Goal: Transaction & Acquisition: Book appointment/travel/reservation

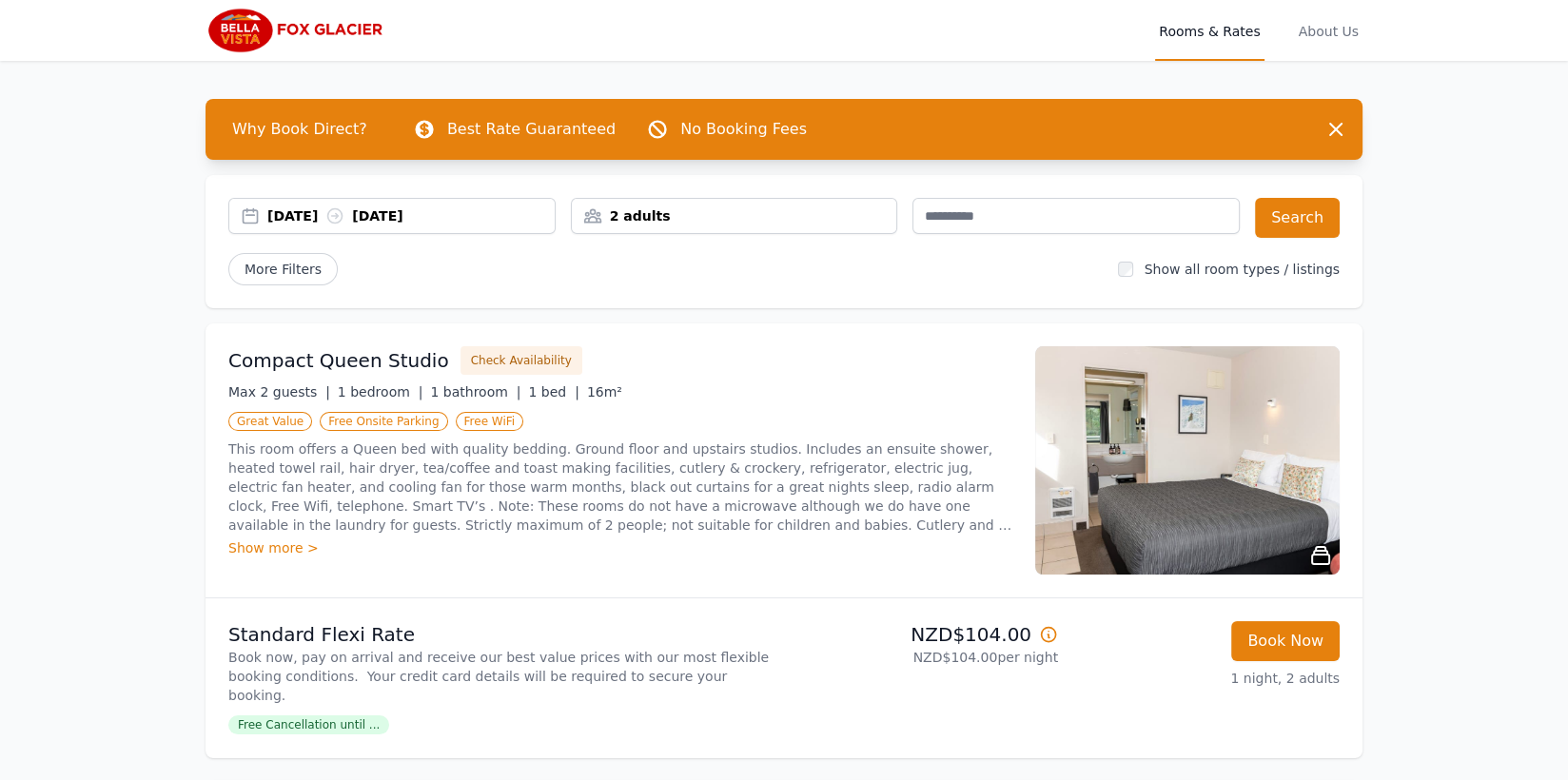
click at [678, 217] on div "2 adults" at bounding box center [734, 216] width 325 height 19
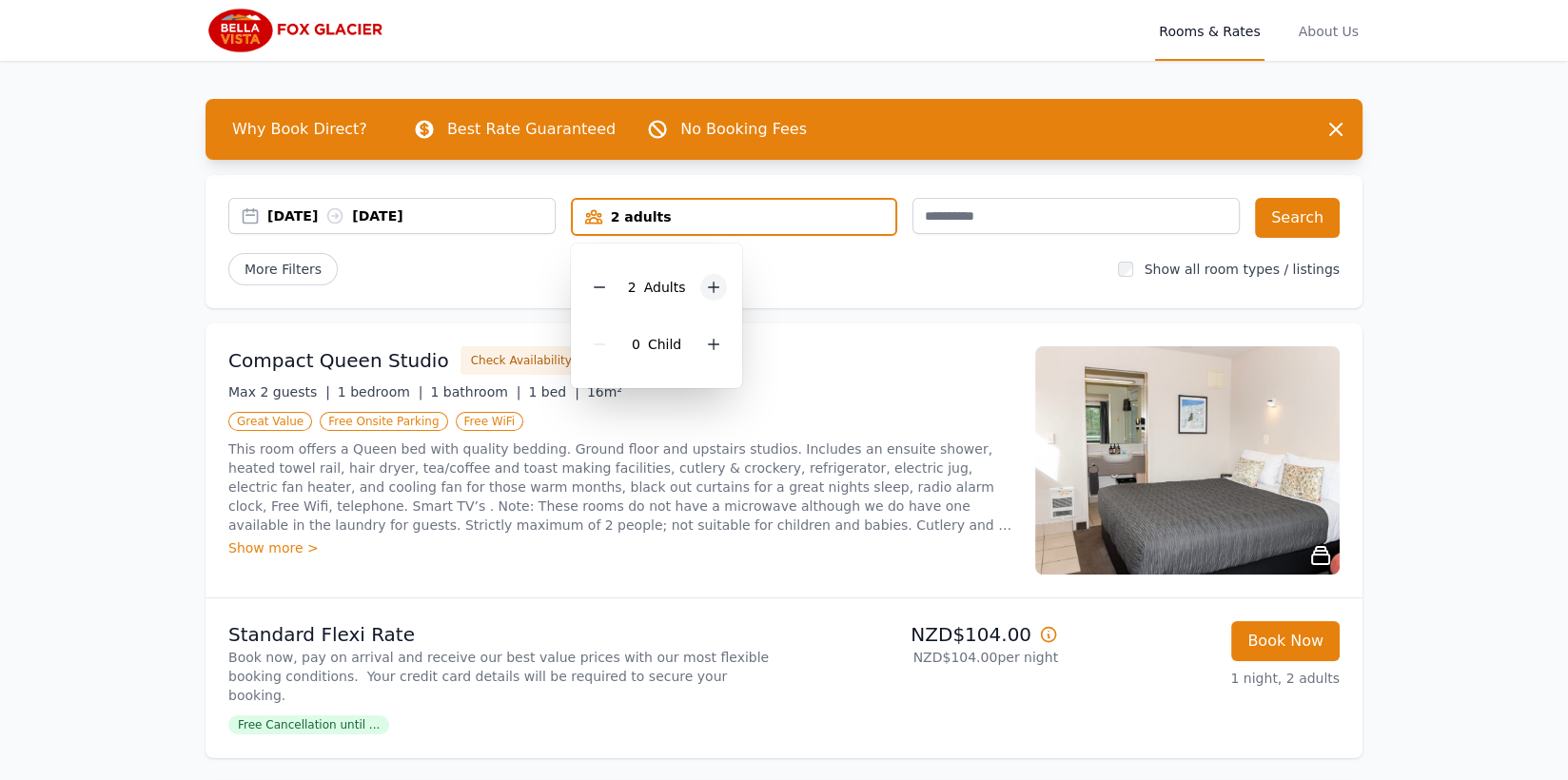
click at [713, 286] on icon at bounding box center [714, 288] width 11 height 11
click at [449, 217] on div "[DATE] [DATE]" at bounding box center [412, 216] width 288 height 19
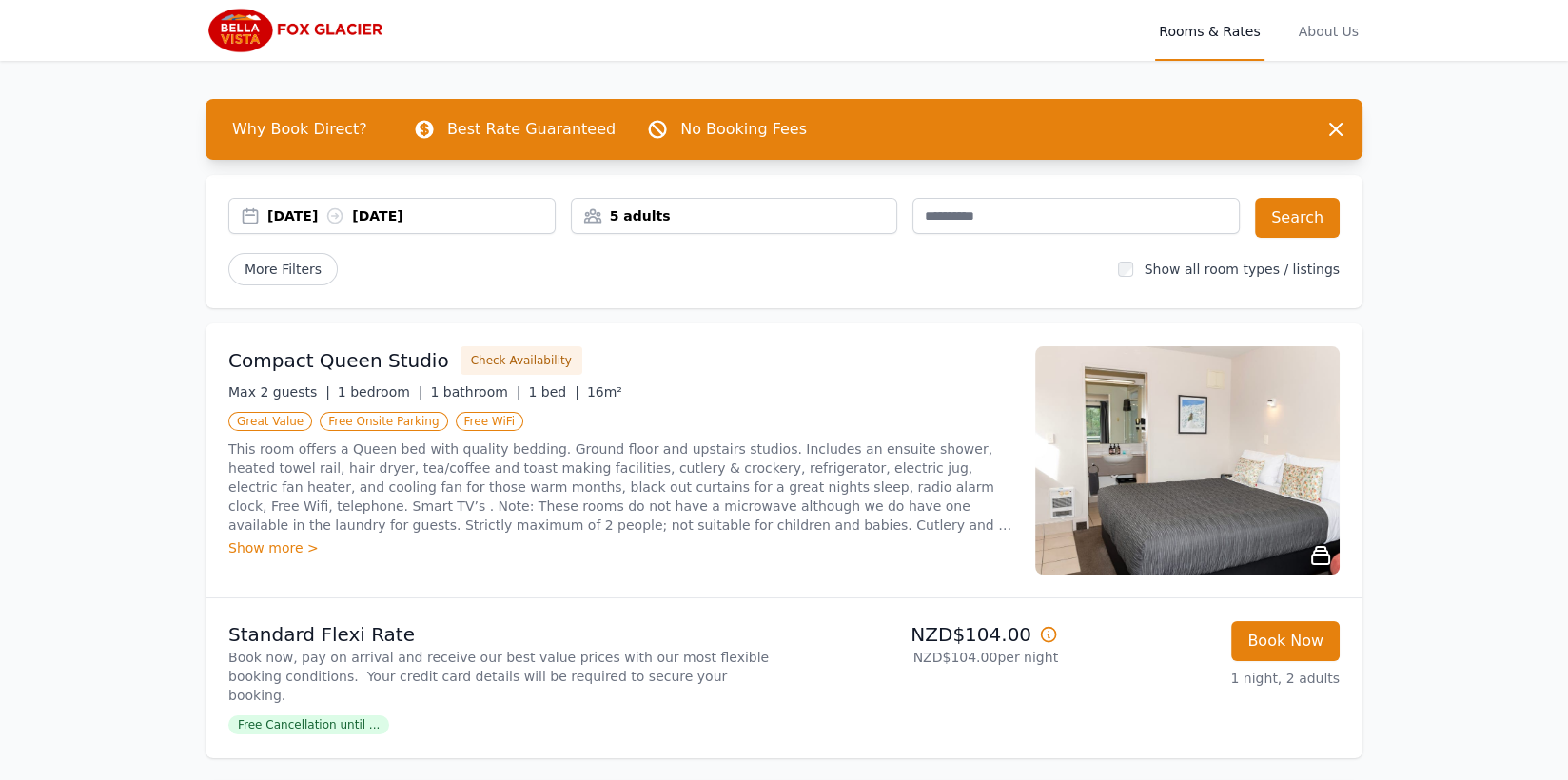
click at [298, 212] on div "[DATE] [DATE]" at bounding box center [412, 216] width 288 height 19
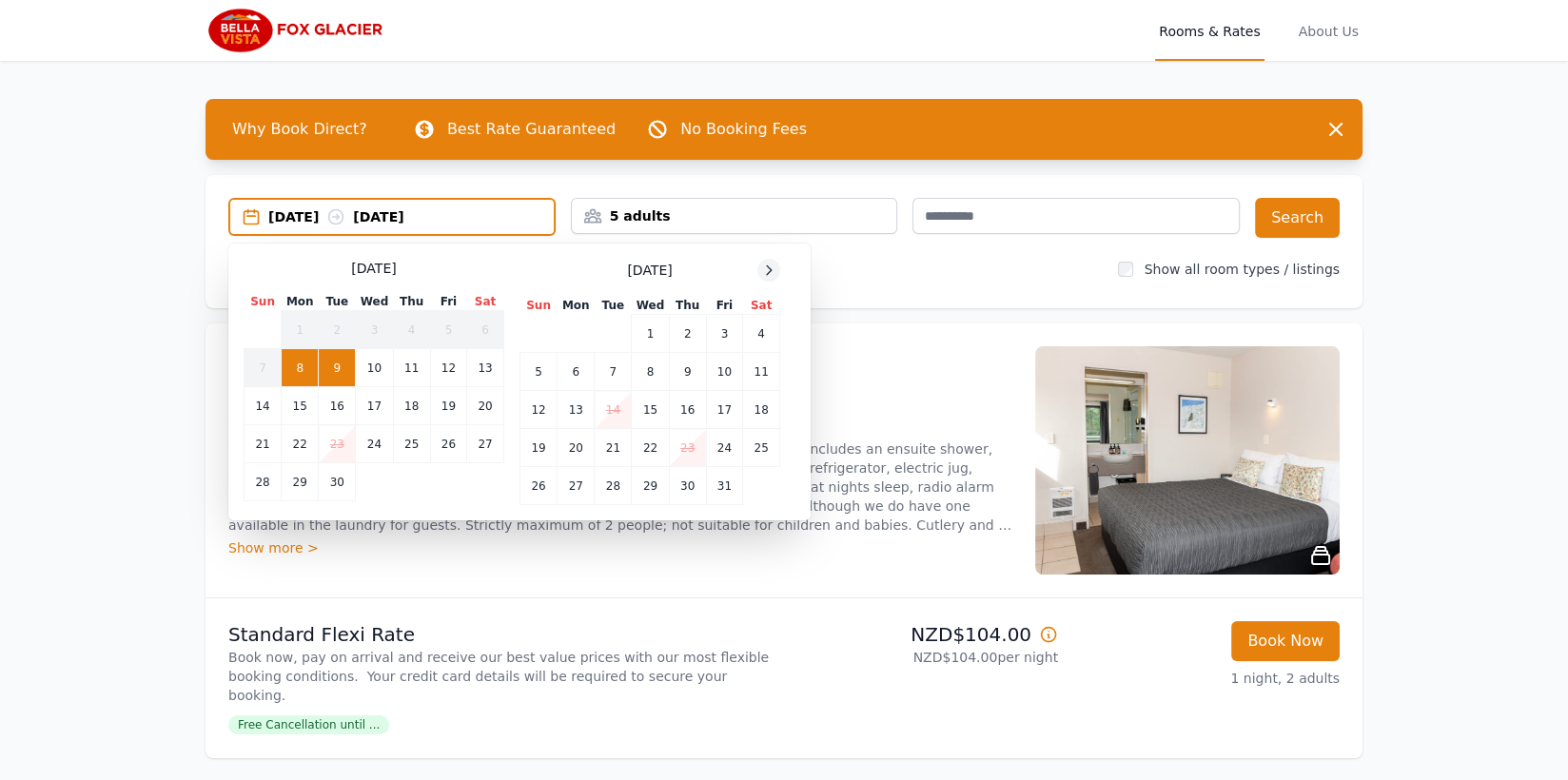
click at [772, 270] on icon at bounding box center [769, 271] width 15 height 15
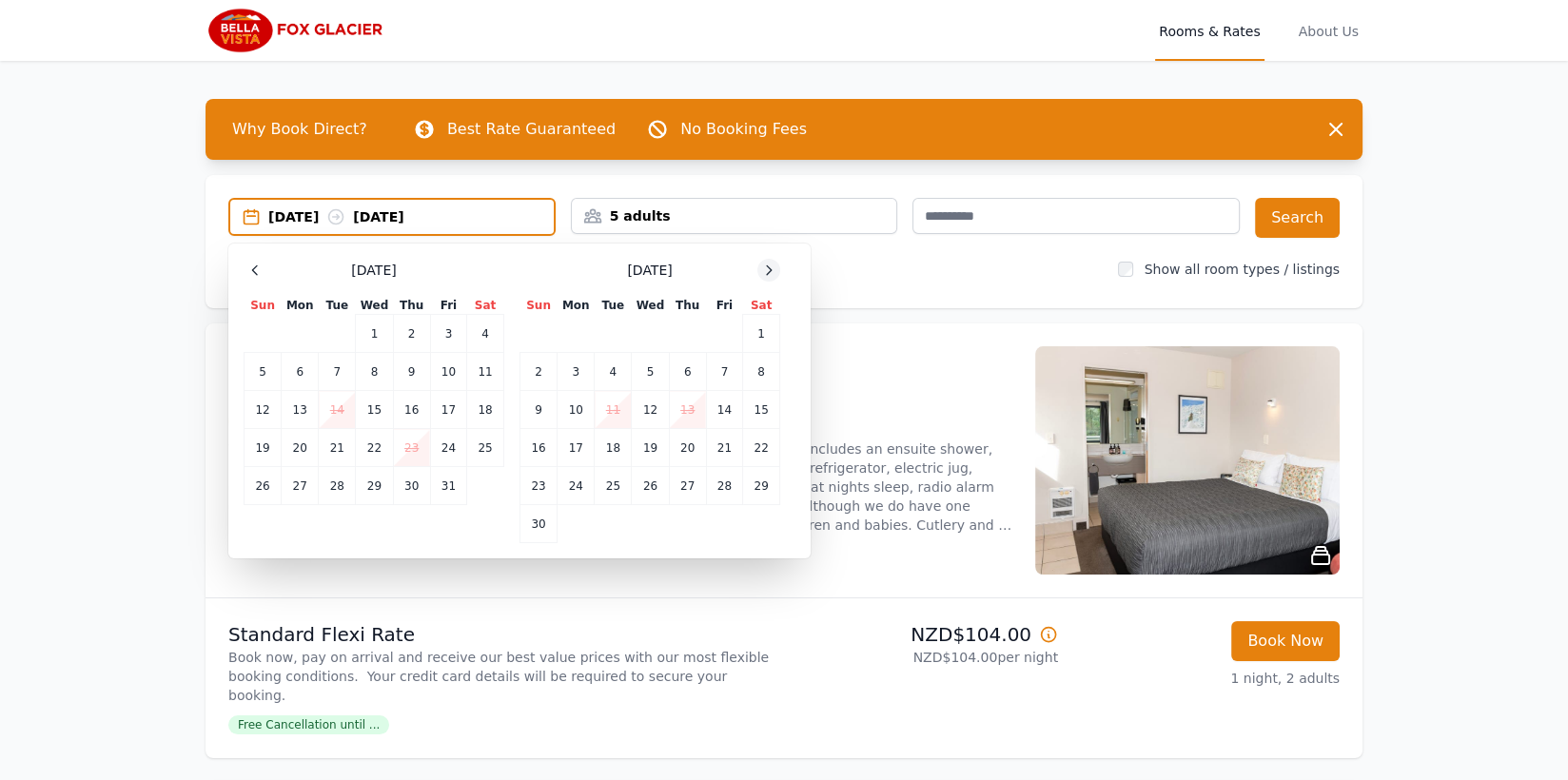
click at [772, 270] on icon at bounding box center [769, 271] width 15 height 15
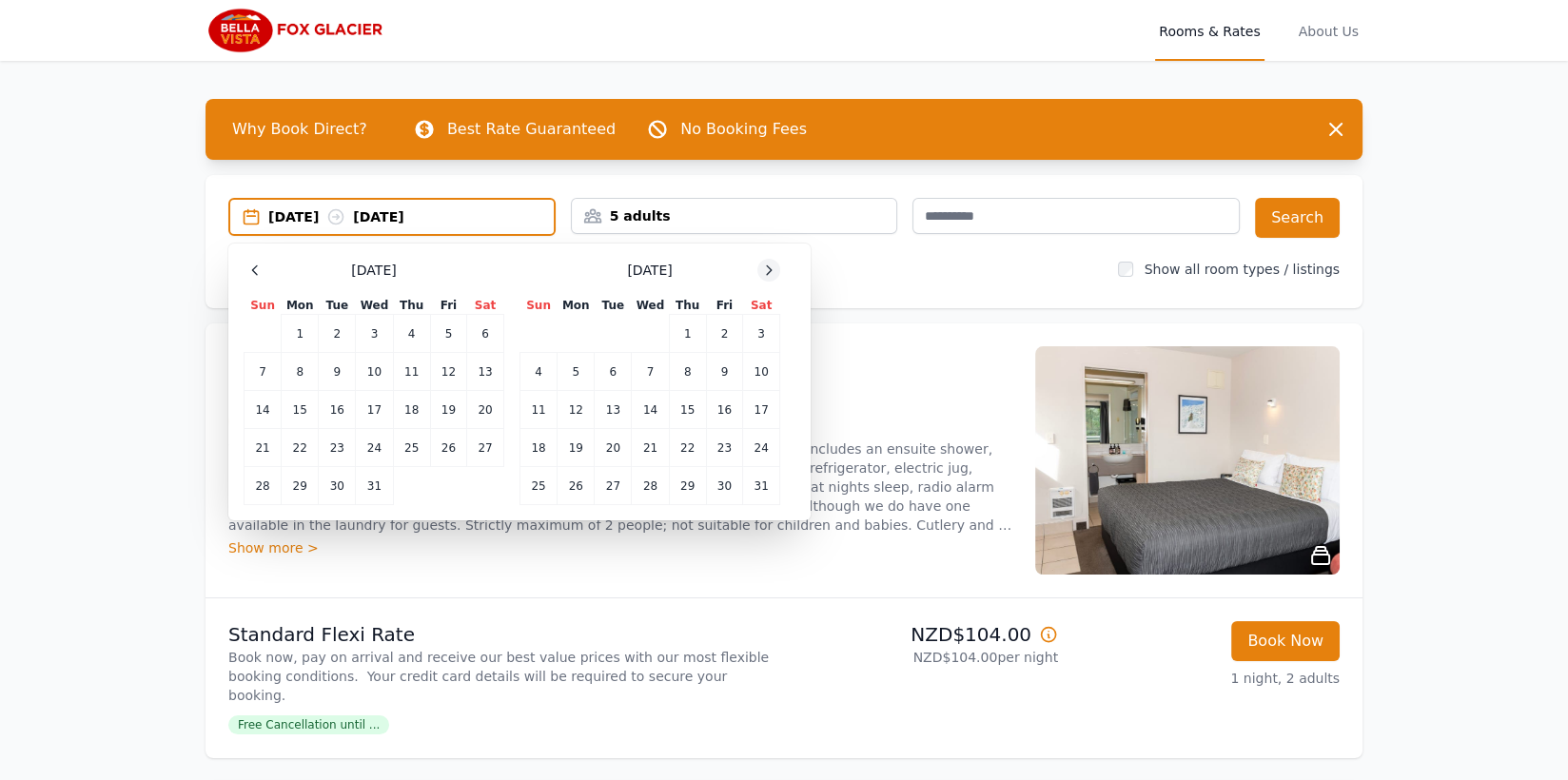
click at [772, 270] on icon at bounding box center [769, 271] width 15 height 15
click at [729, 329] on td "3" at bounding box center [725, 334] width 36 height 38
click at [757, 326] on td "4" at bounding box center [762, 334] width 37 height 38
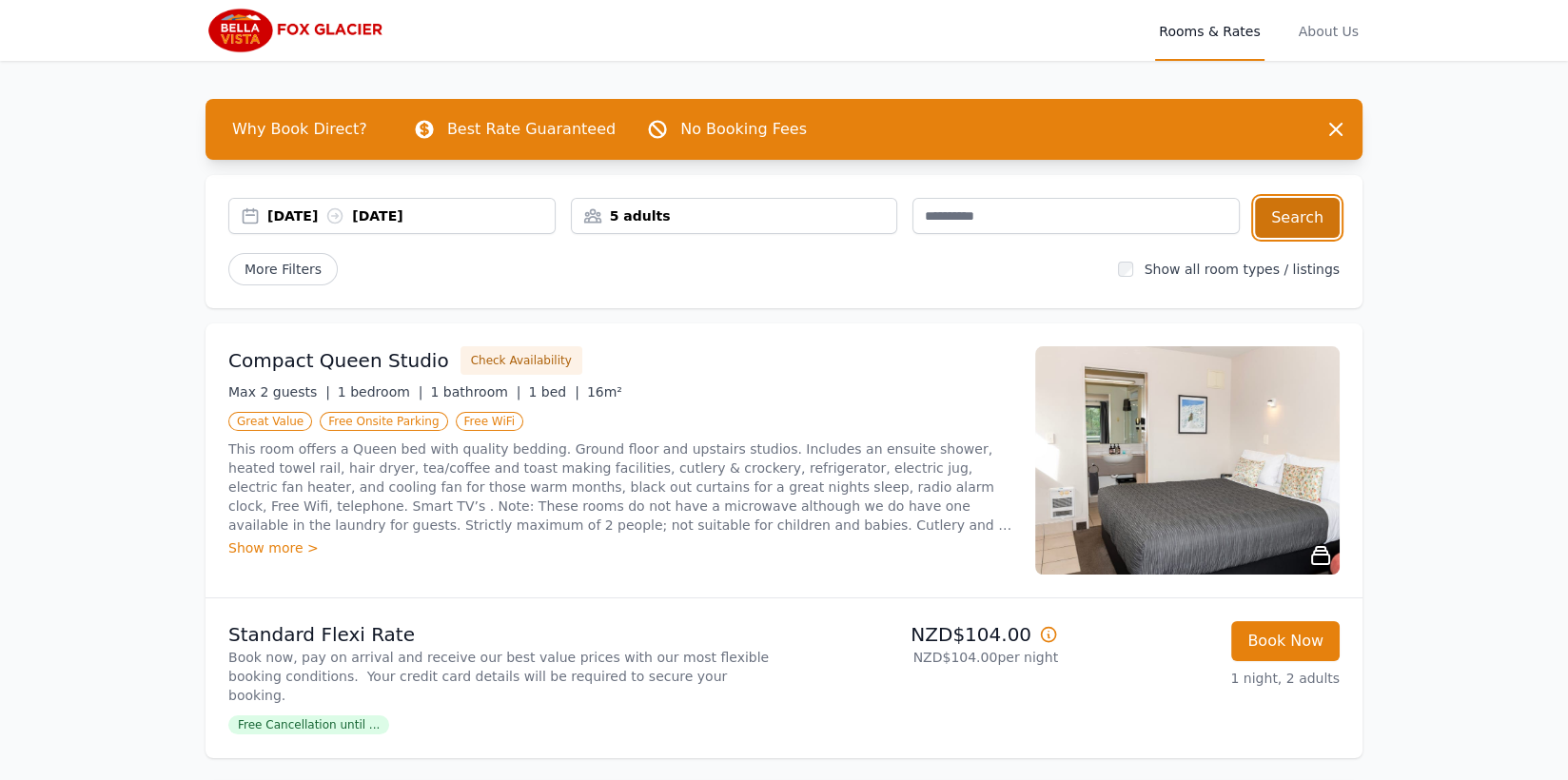
click at [1317, 224] on button "Search" at bounding box center [1297, 218] width 84 height 40
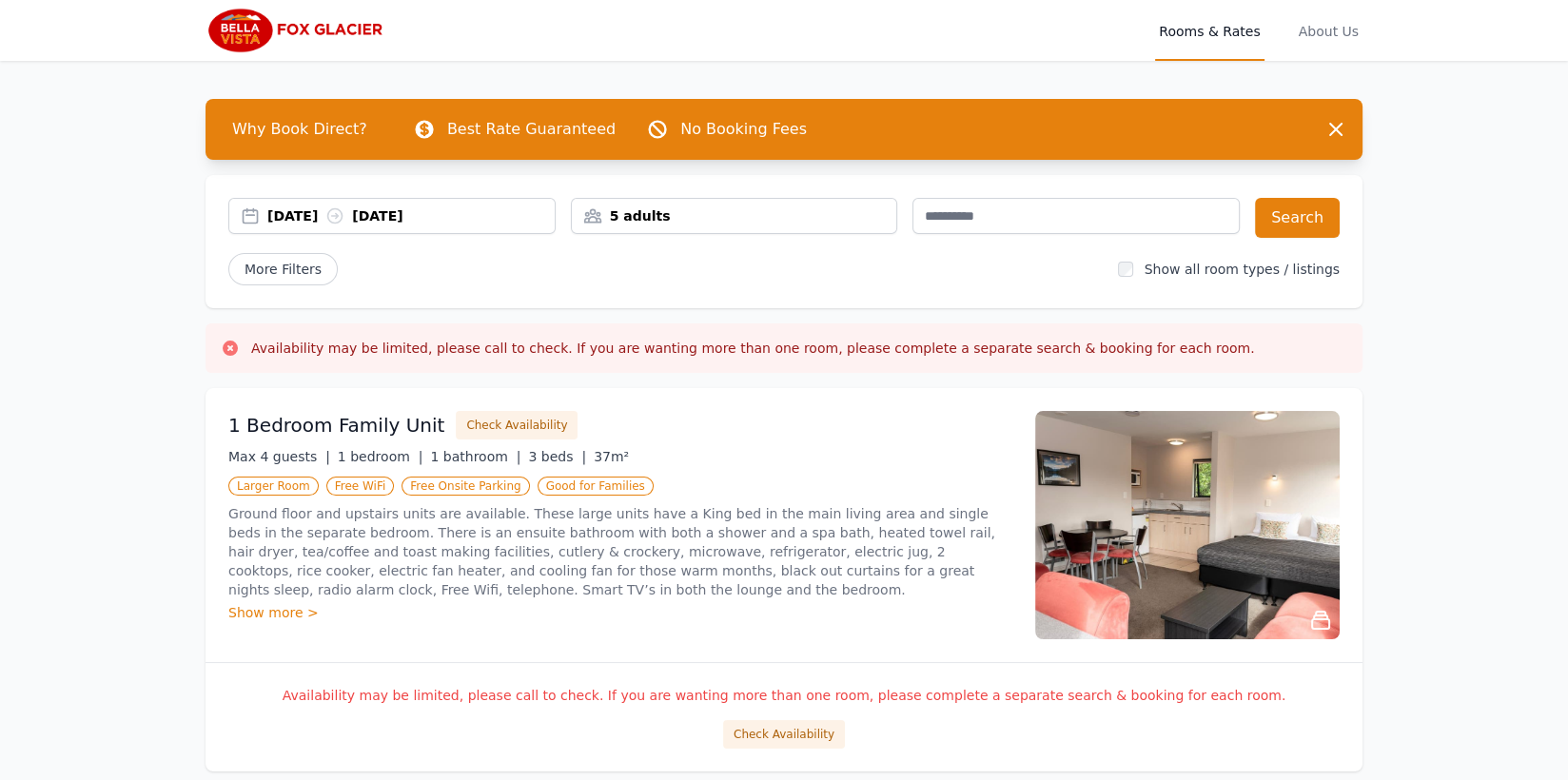
click at [1163, 542] on img at bounding box center [1187, 525] width 304 height 228
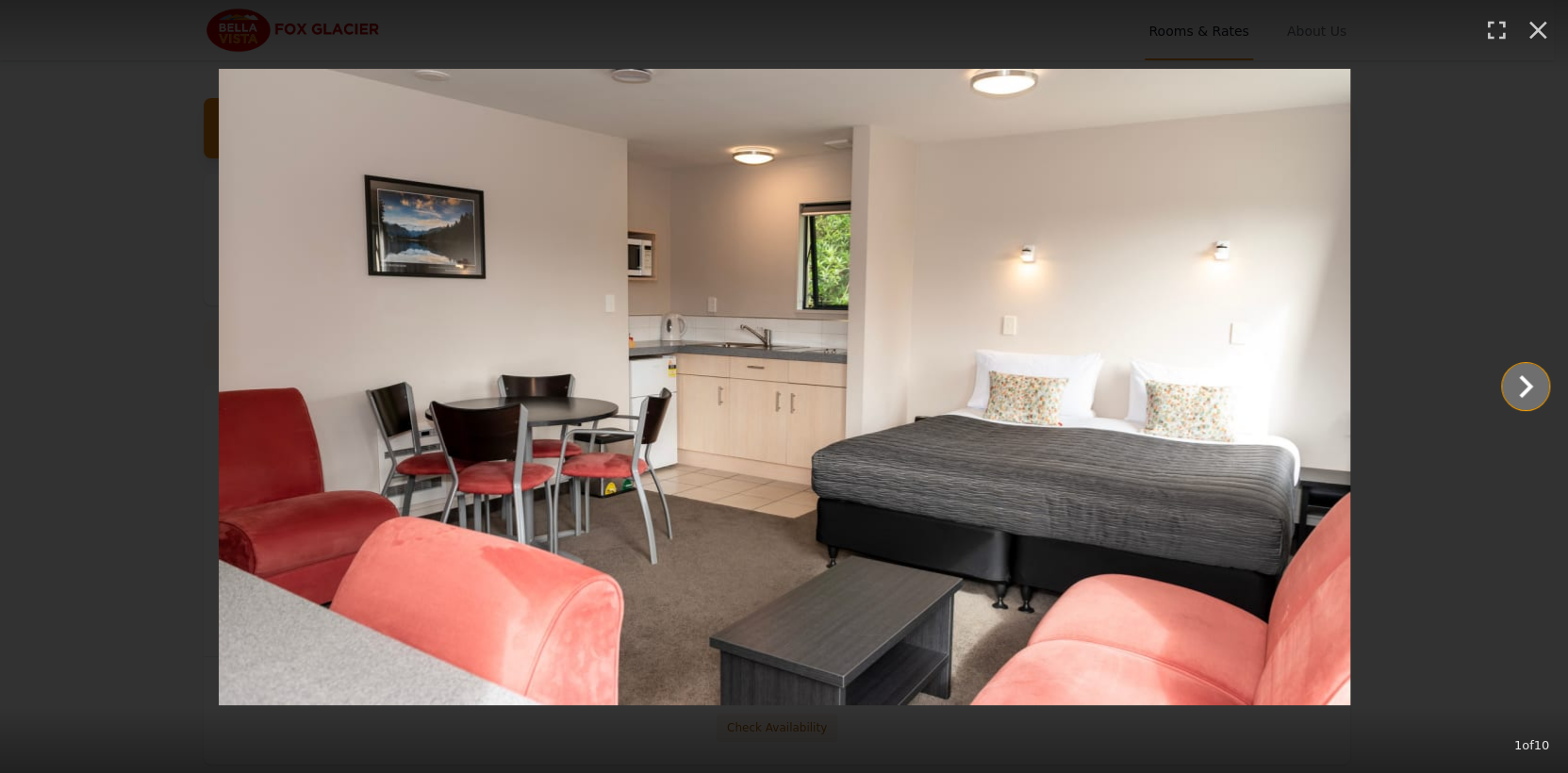
click at [1524, 383] on icon "Show slide 2 of 10" at bounding box center [1526, 387] width 46 height 46
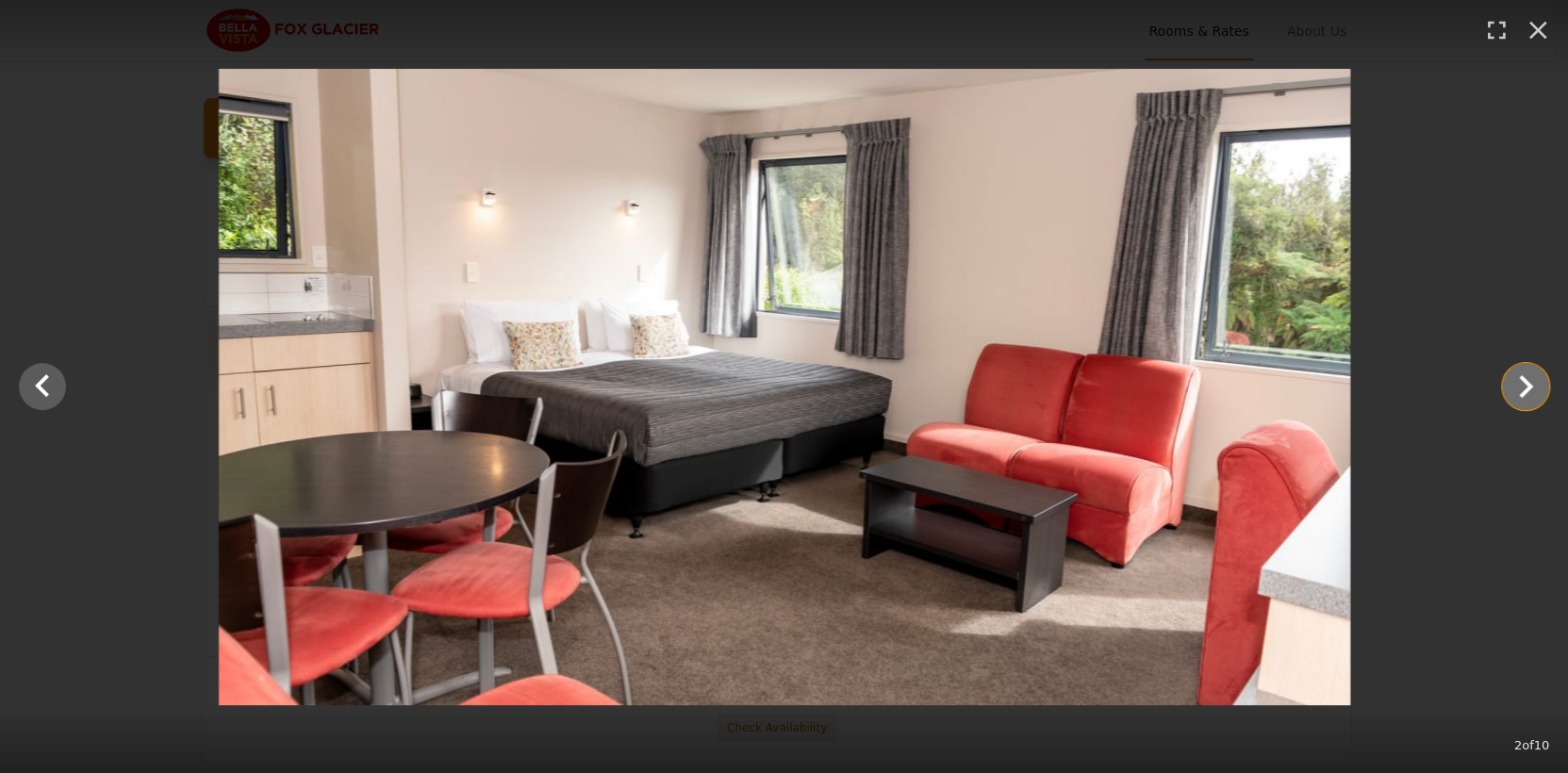
click at [1524, 383] on icon "Show slide 3 of 10" at bounding box center [1526, 387] width 46 height 46
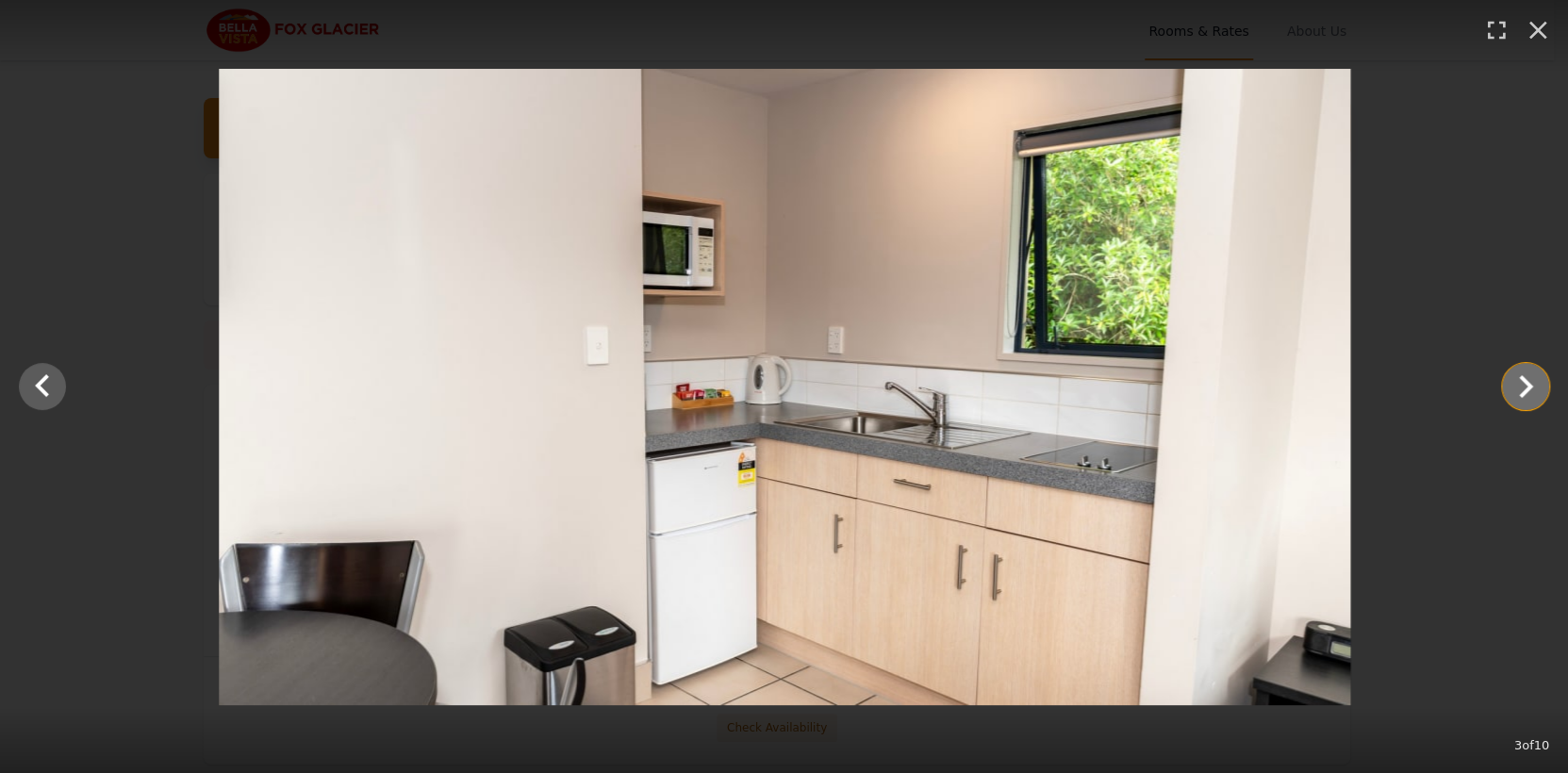
click at [1524, 383] on icon "Show slide 4 of 10" at bounding box center [1526, 387] width 46 height 46
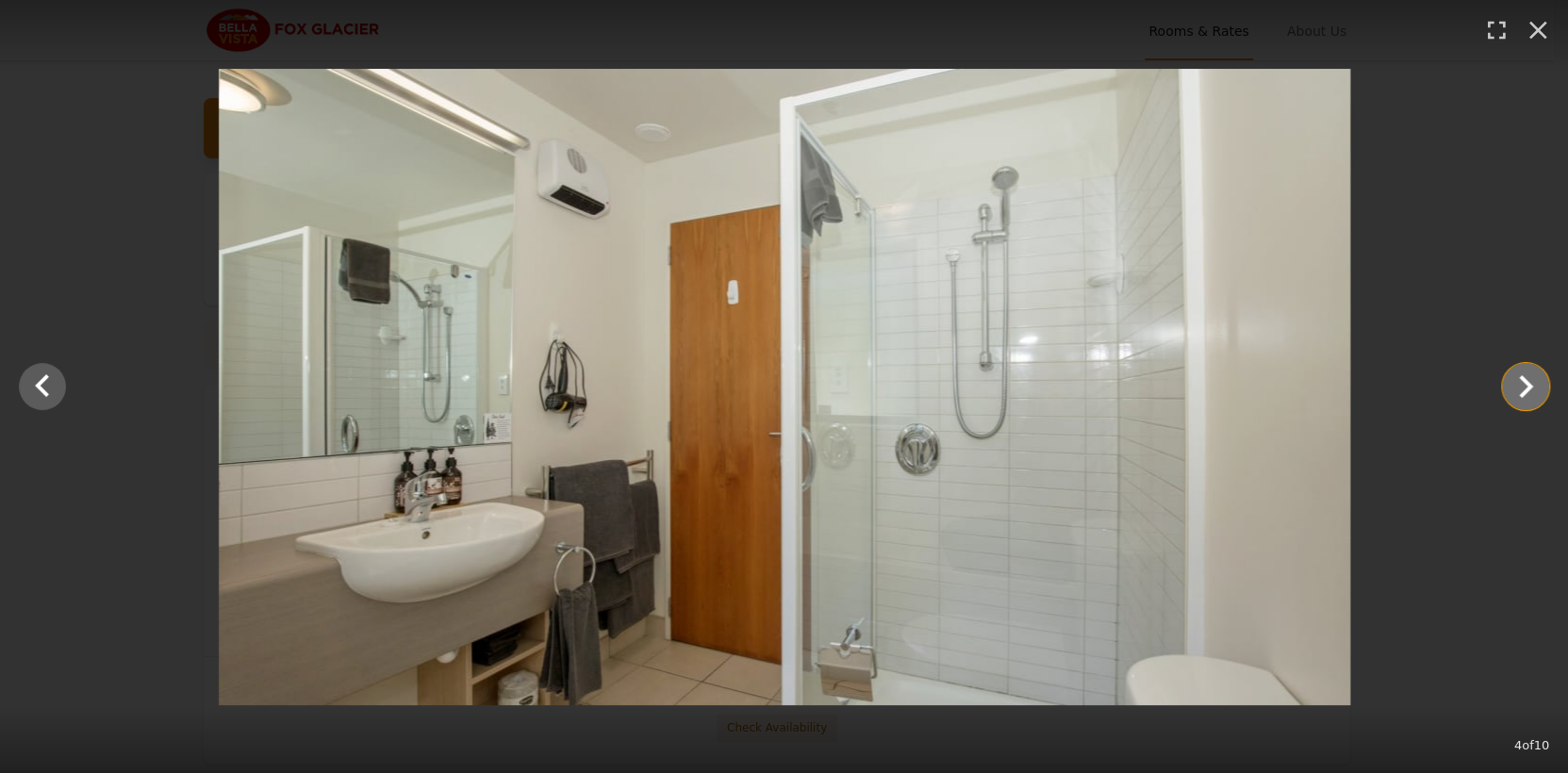
click at [1524, 383] on icon "Show slide 5 of 10" at bounding box center [1526, 387] width 46 height 46
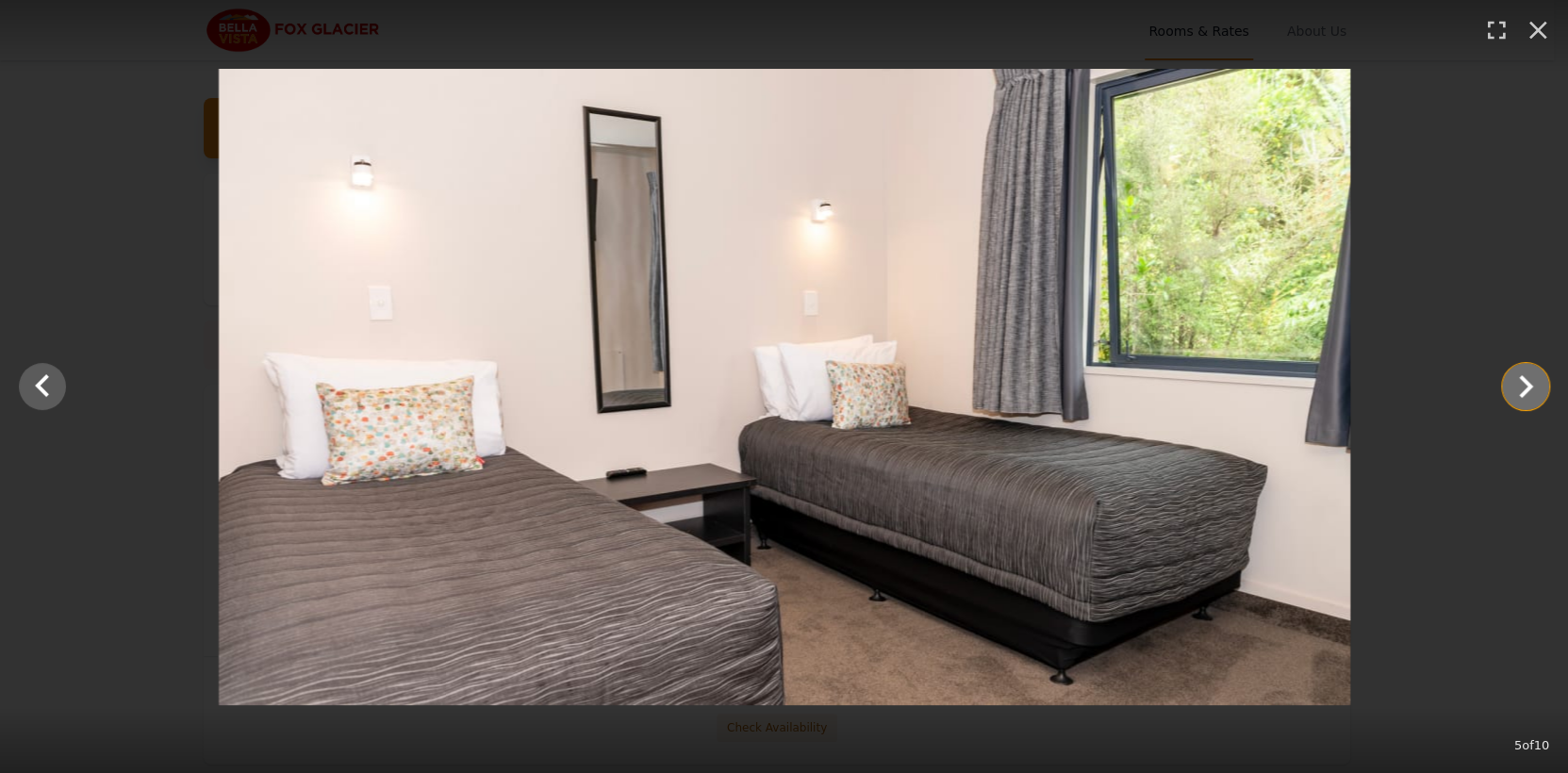
click at [1524, 383] on icon "Show slide 6 of 10" at bounding box center [1526, 387] width 46 height 46
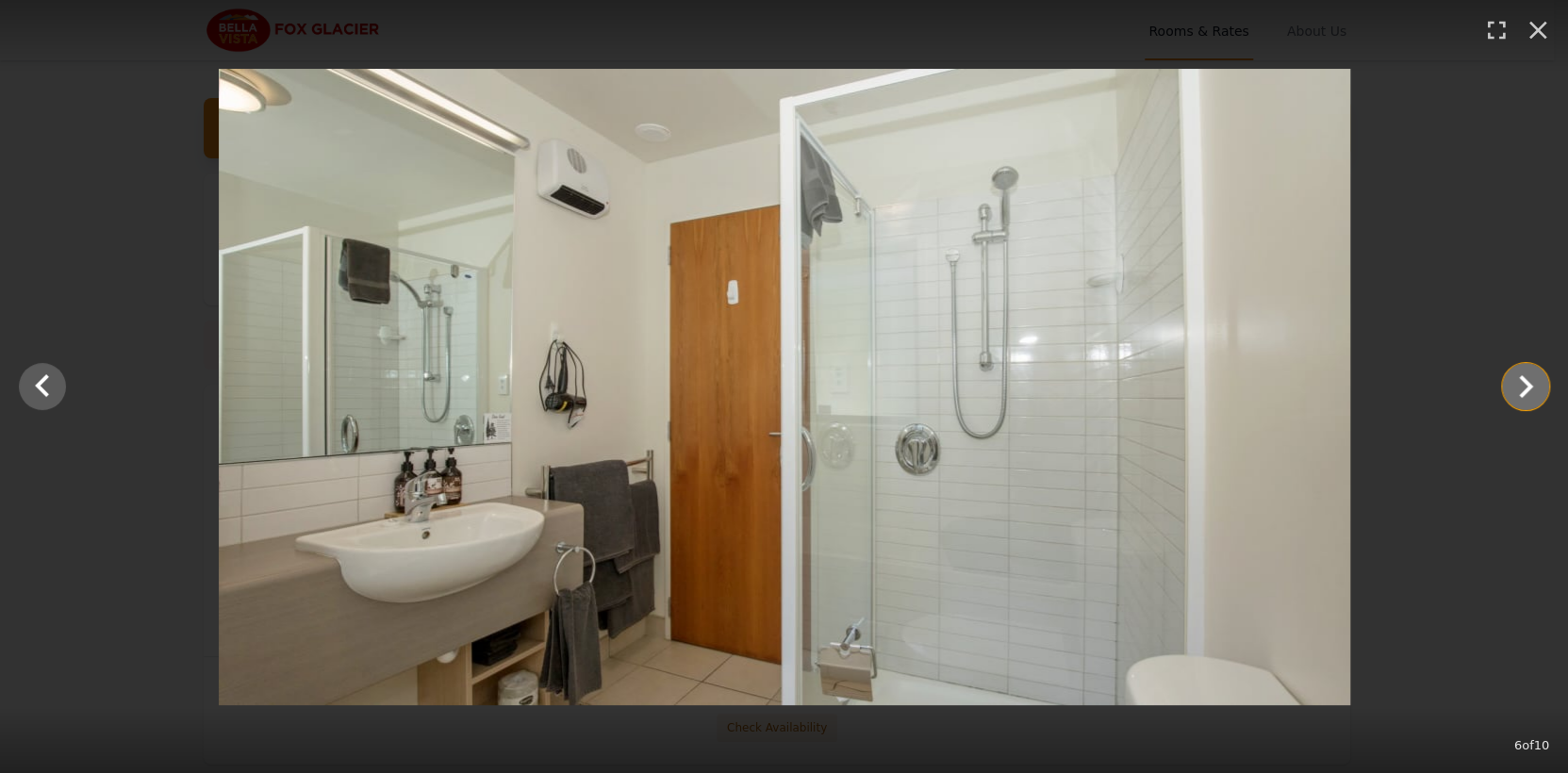
click at [1524, 383] on icon "Show slide 7 of 10" at bounding box center [1526, 387] width 46 height 46
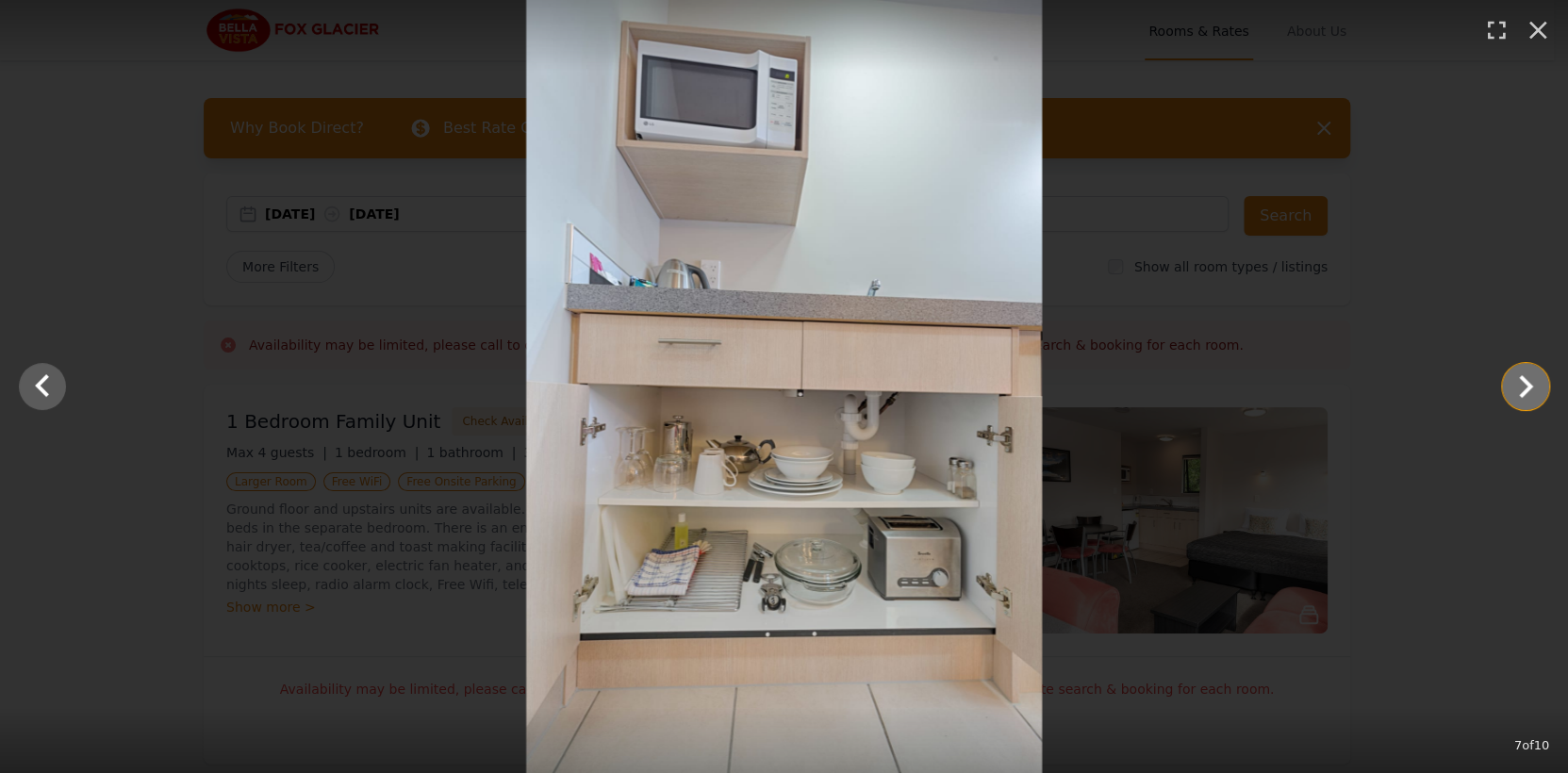
click at [1524, 383] on icon "Show slide 8 of 10" at bounding box center [1526, 387] width 46 height 46
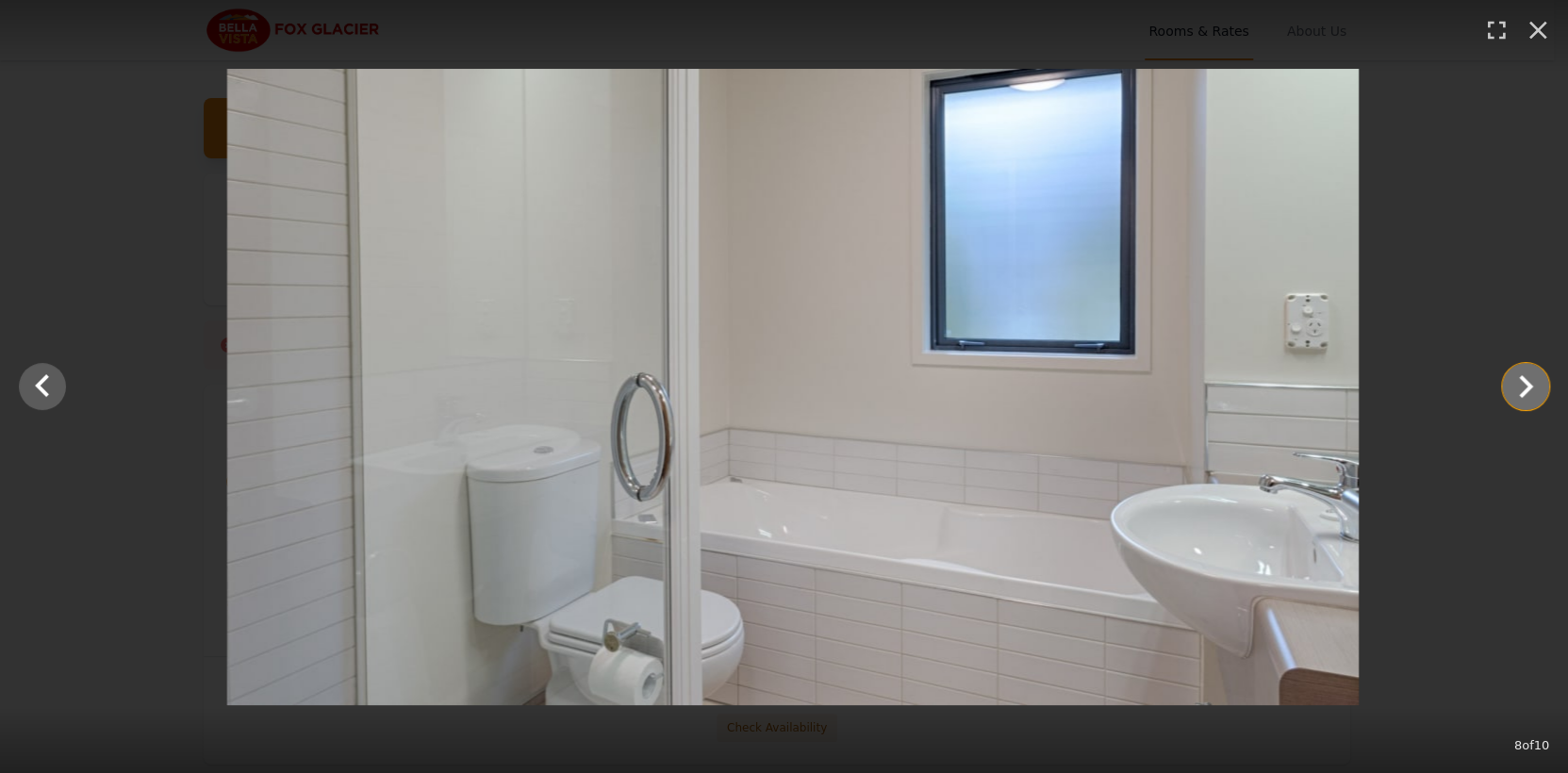
click at [1524, 383] on icon "Show slide 9 of 10" at bounding box center [1526, 387] width 46 height 46
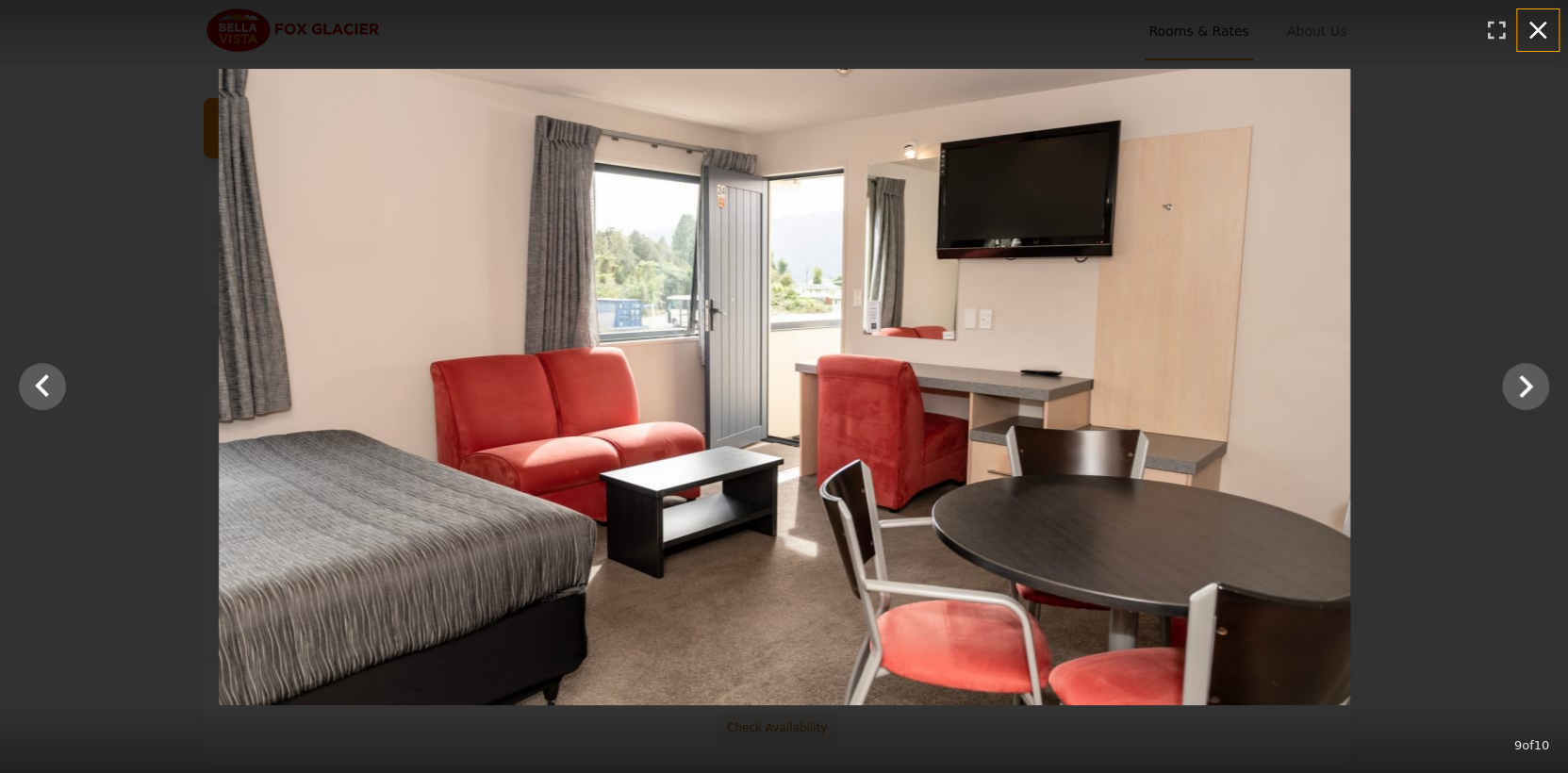
click at [1536, 33] on icon "button" at bounding box center [1539, 30] width 18 height 18
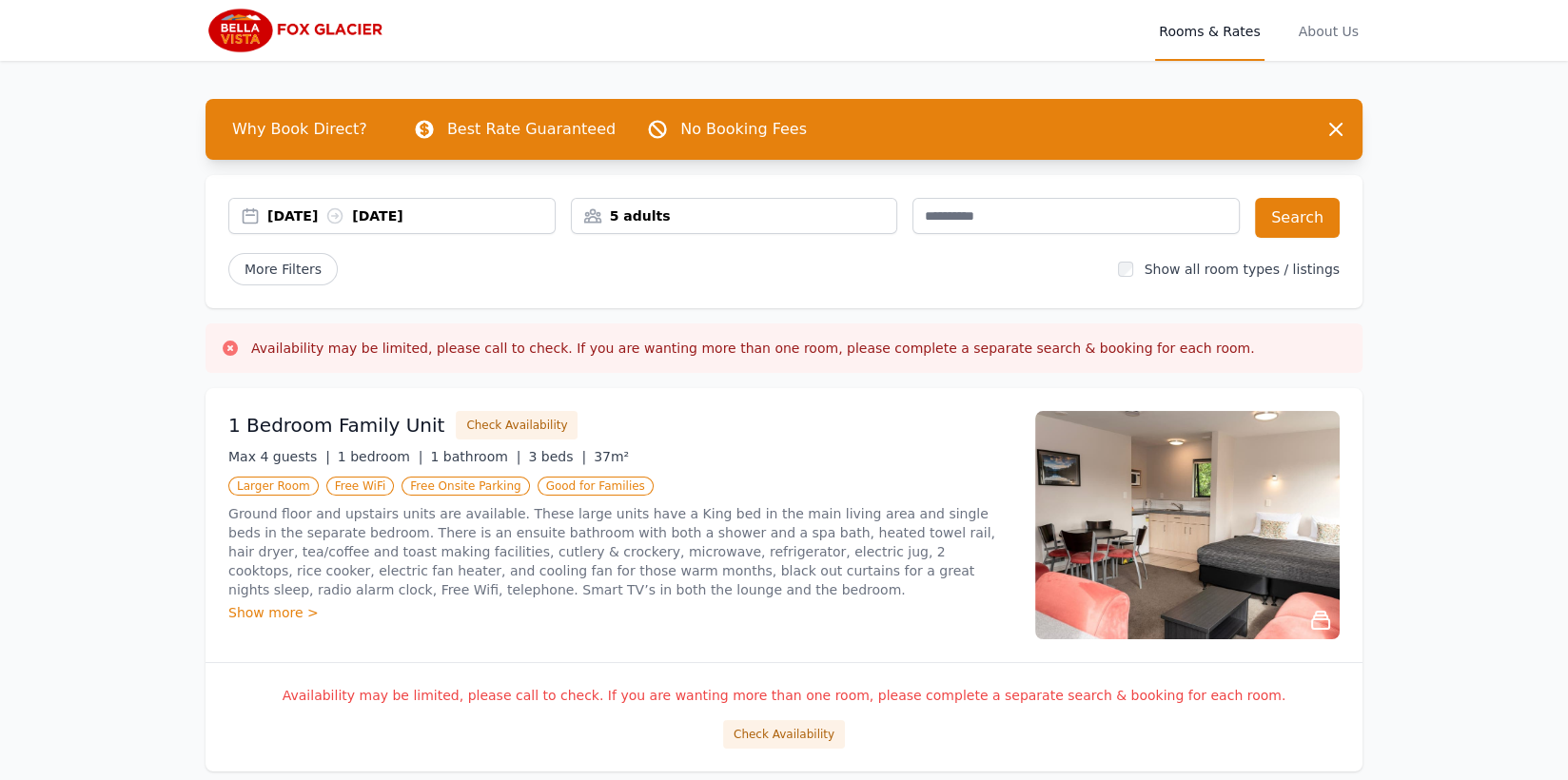
click at [260, 608] on div "Show more >" at bounding box center [620, 613] width 784 height 19
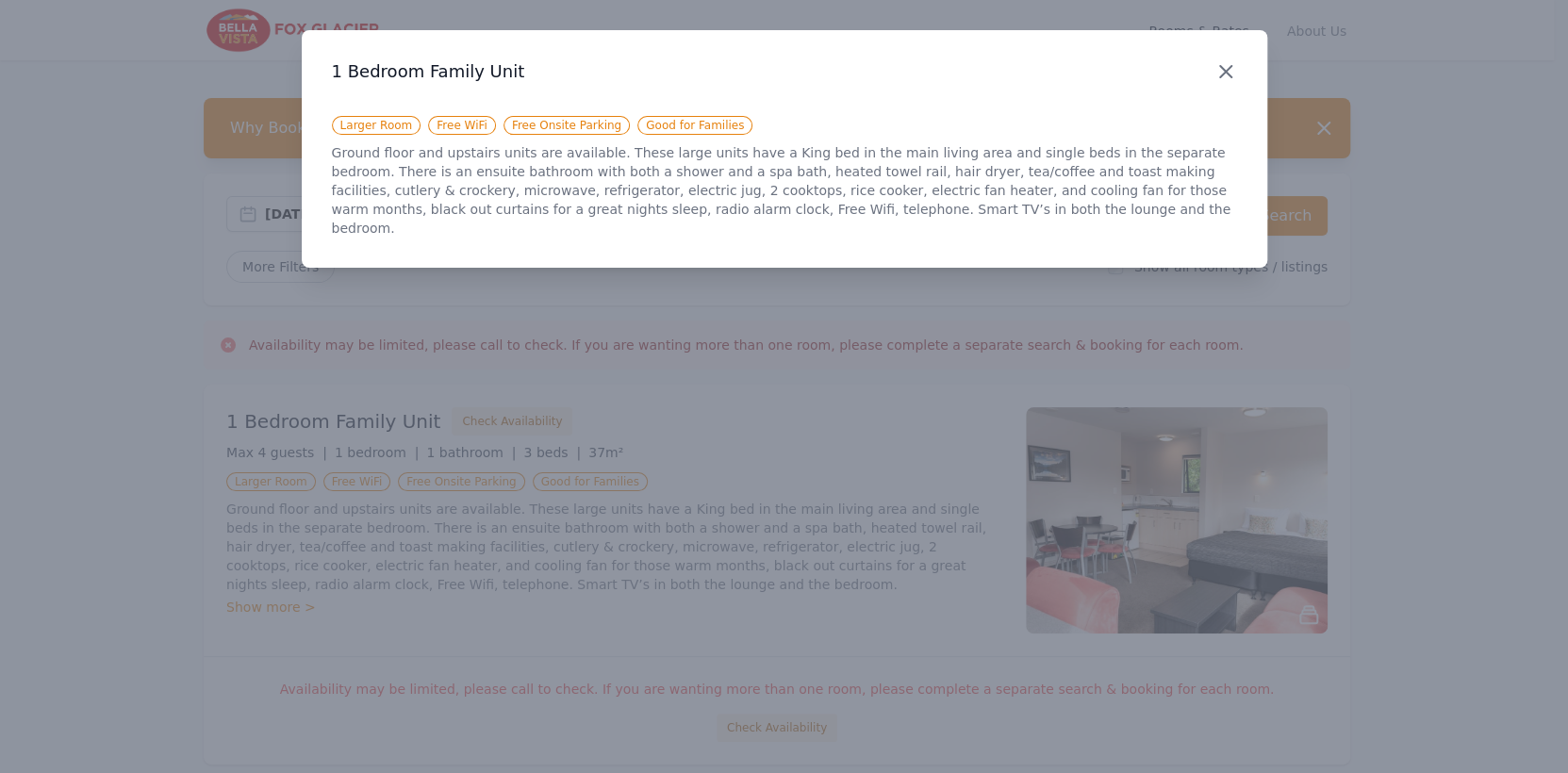
click at [1235, 69] on icon "button" at bounding box center [1226, 71] width 23 height 23
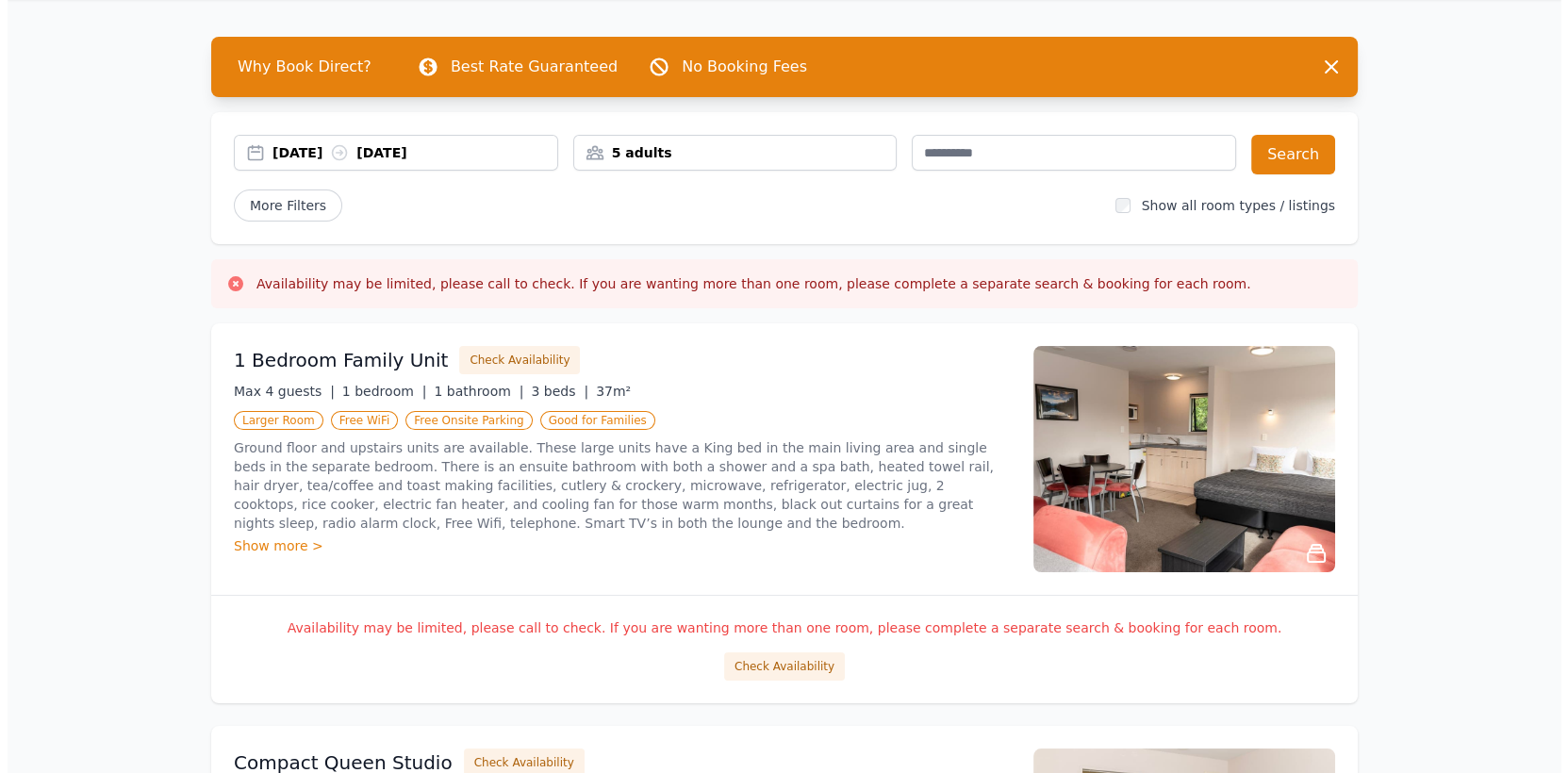
scroll to position [94, 0]
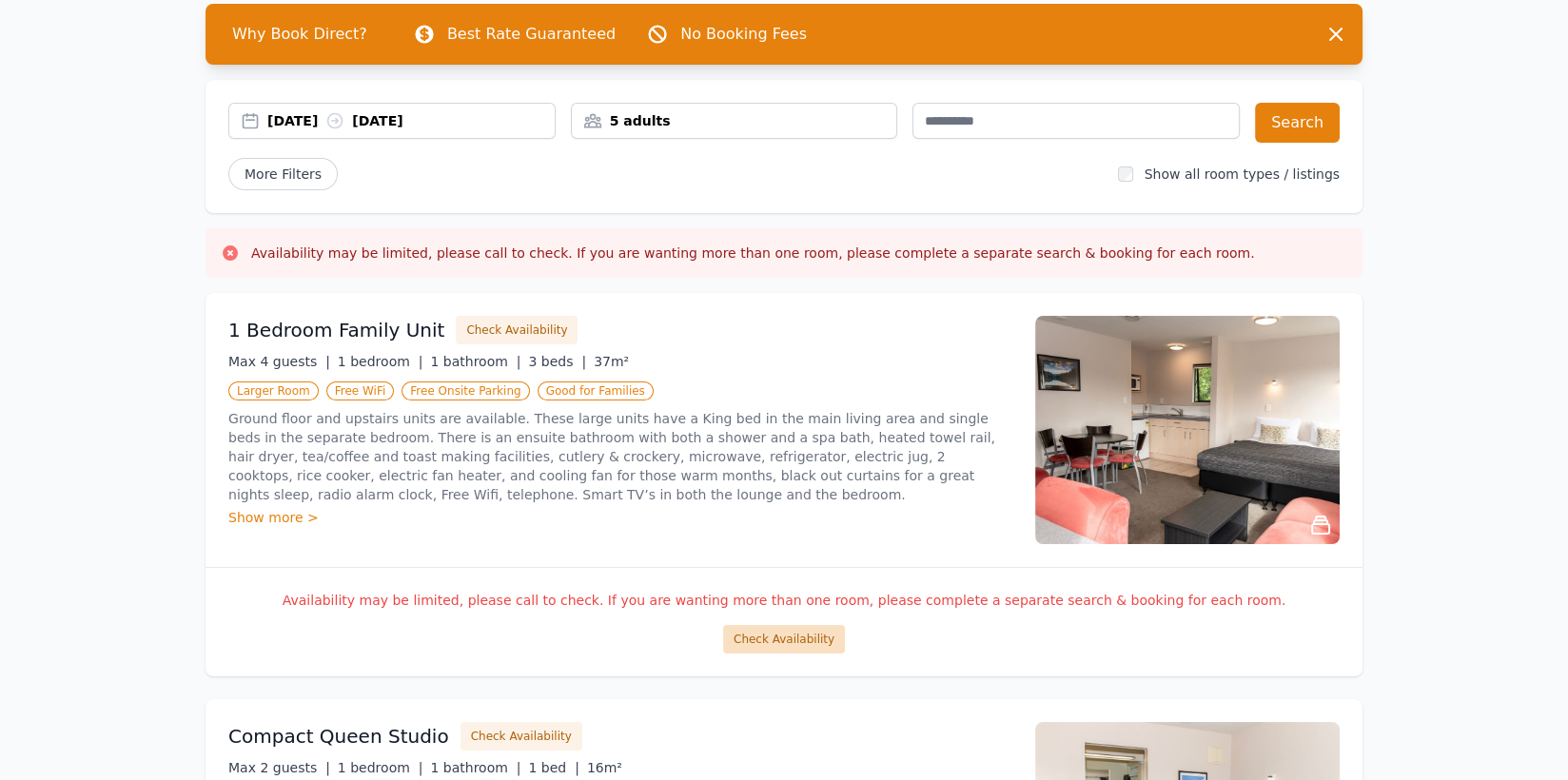
click at [779, 643] on button "Check Availability" at bounding box center [784, 640] width 122 height 29
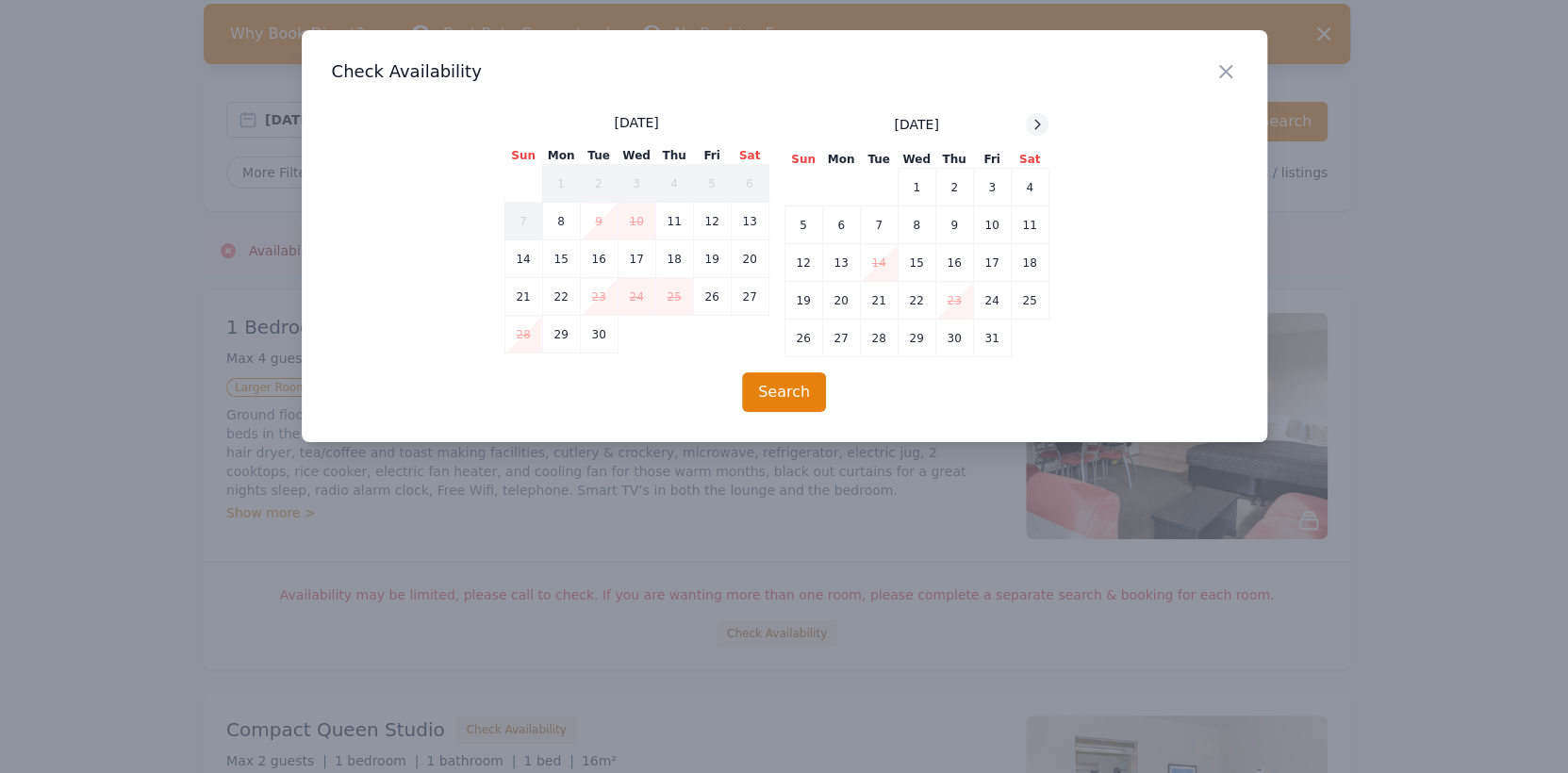
click at [1036, 121] on icon at bounding box center [1037, 124] width 5 height 9
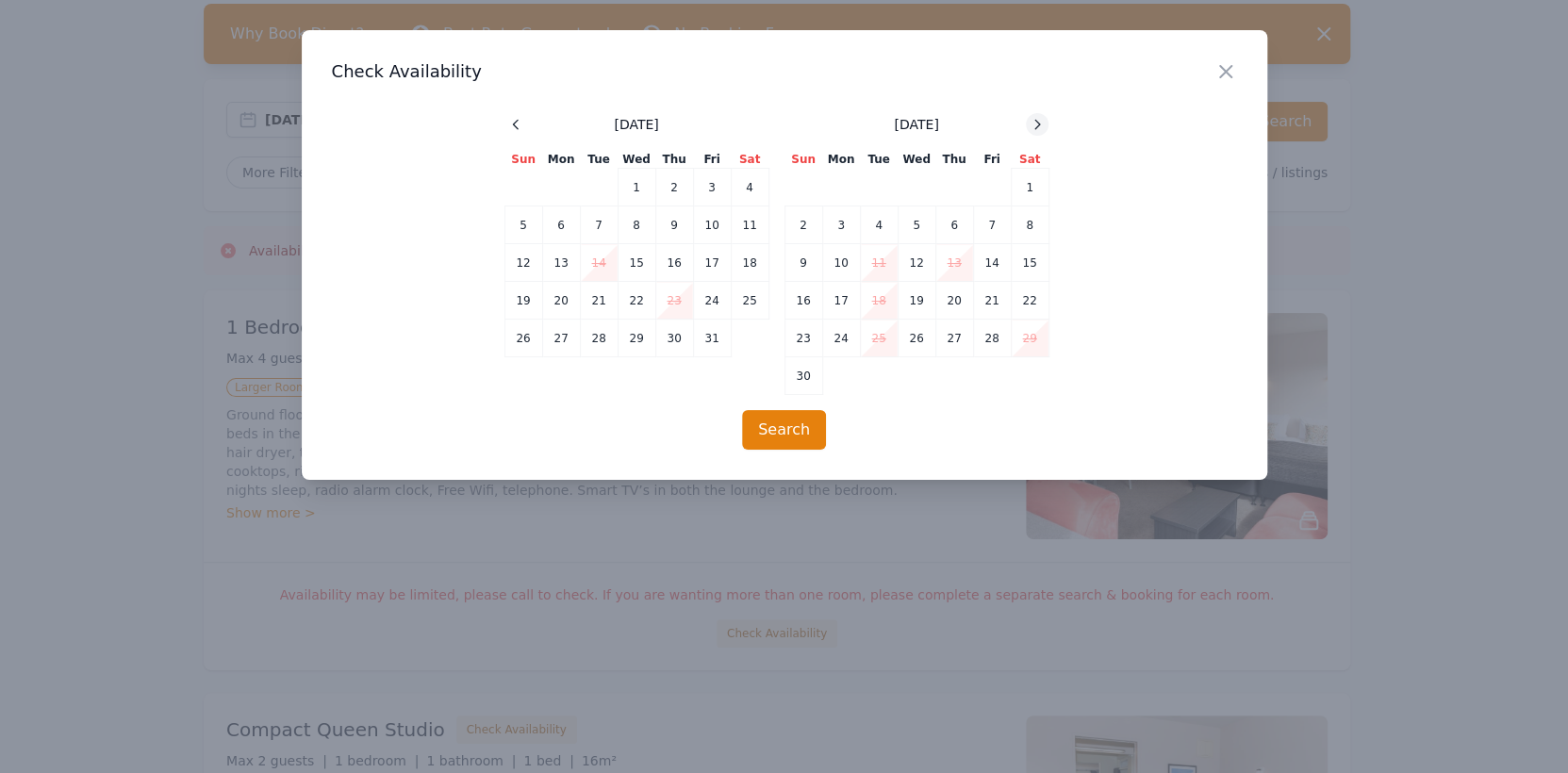
click at [1036, 121] on icon at bounding box center [1037, 124] width 5 height 9
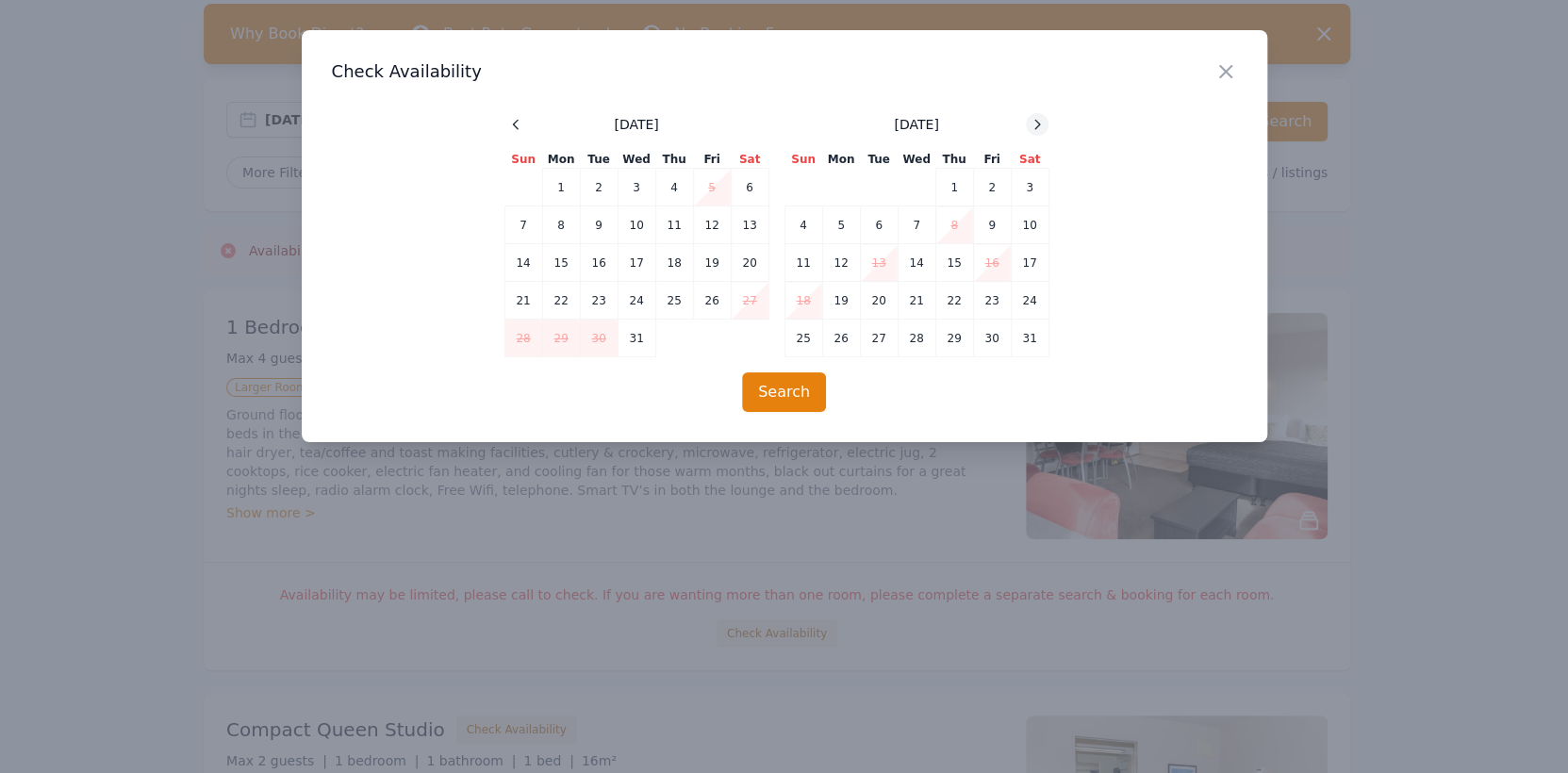
click at [1036, 121] on icon at bounding box center [1037, 124] width 5 height 9
click at [994, 177] on td "3" at bounding box center [993, 188] width 38 height 38
click at [1033, 181] on td "4" at bounding box center [1030, 188] width 38 height 38
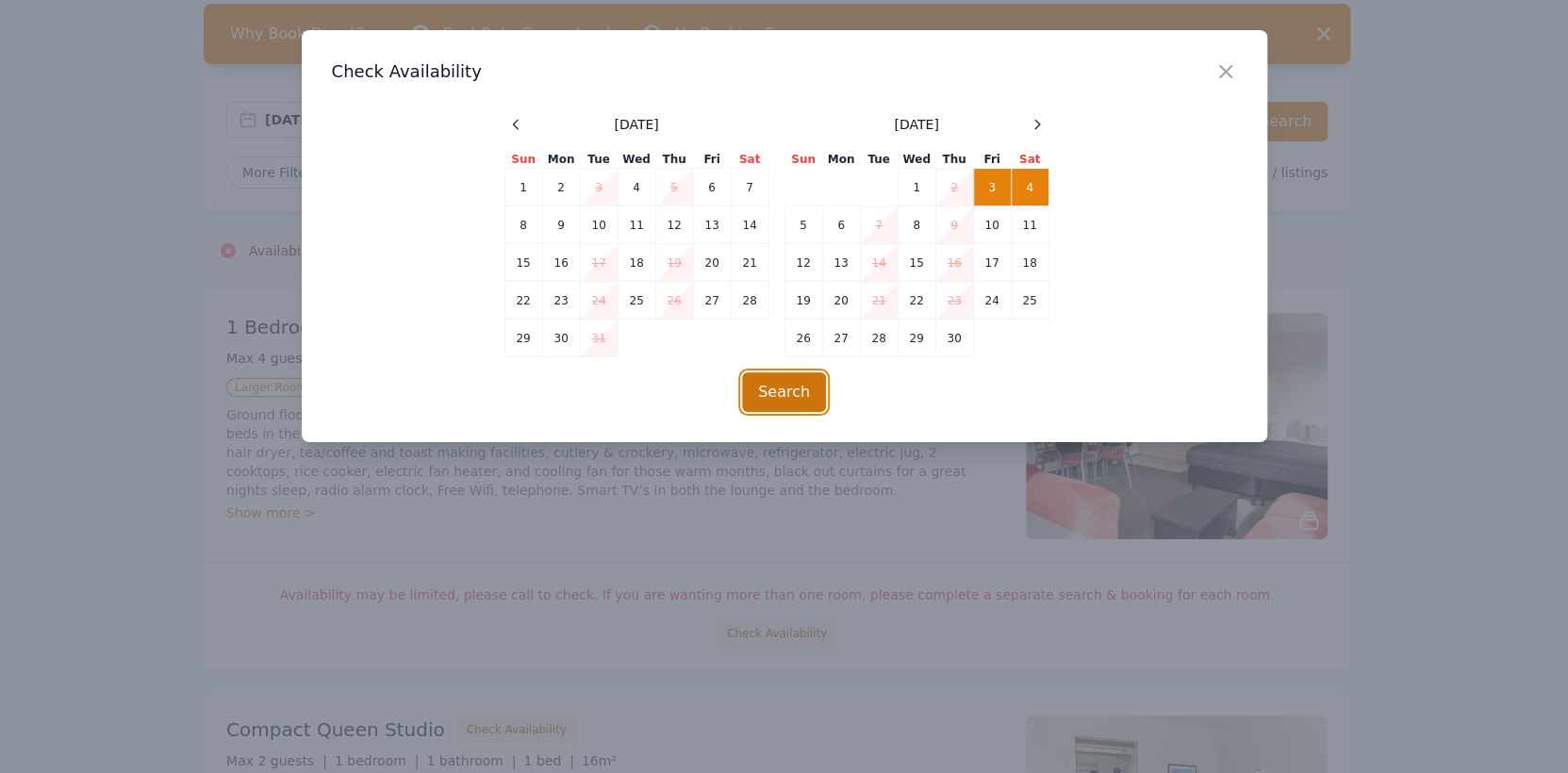
click at [810, 391] on button "Search" at bounding box center [784, 393] width 84 height 40
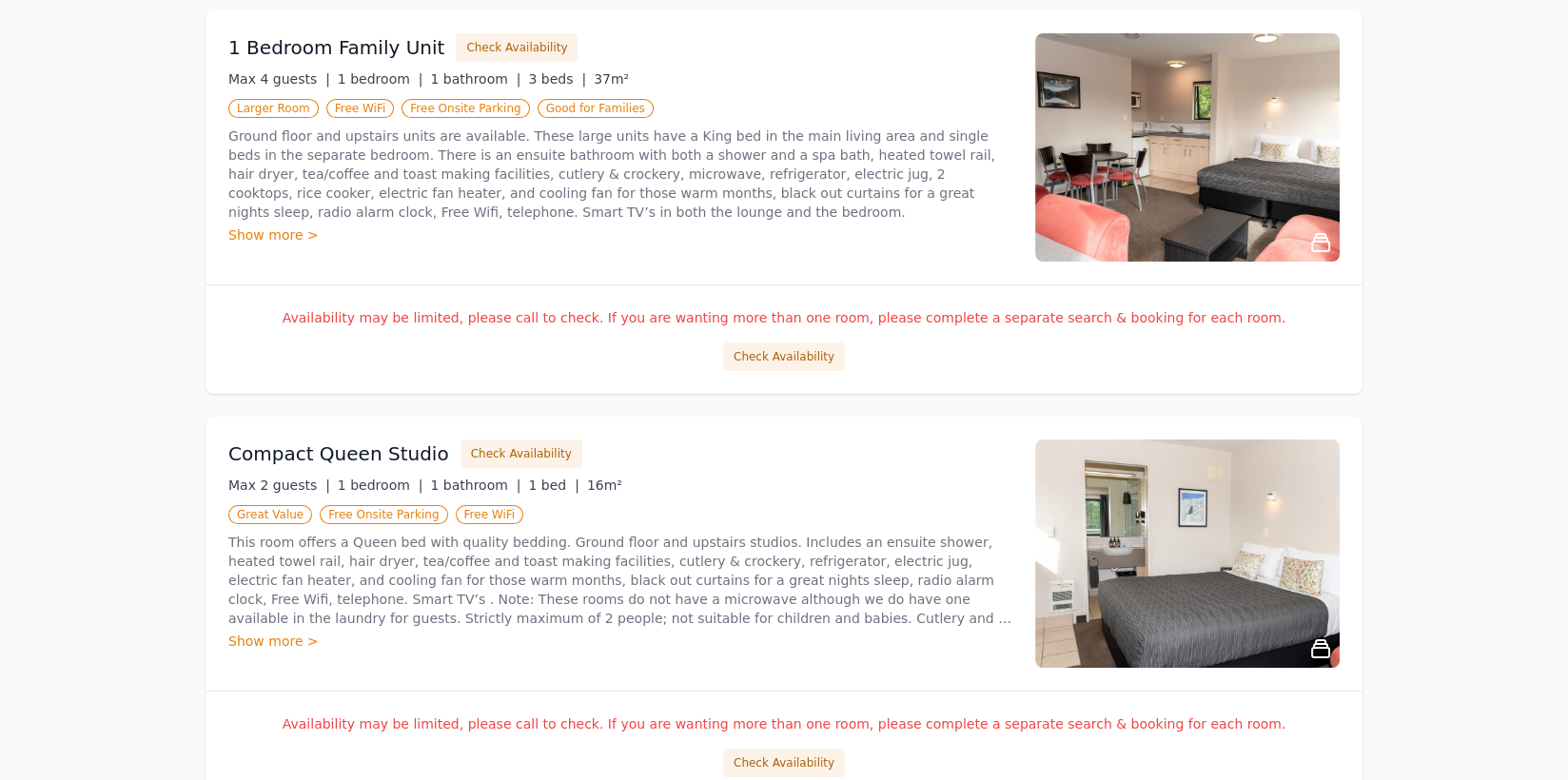
scroll to position [381, 0]
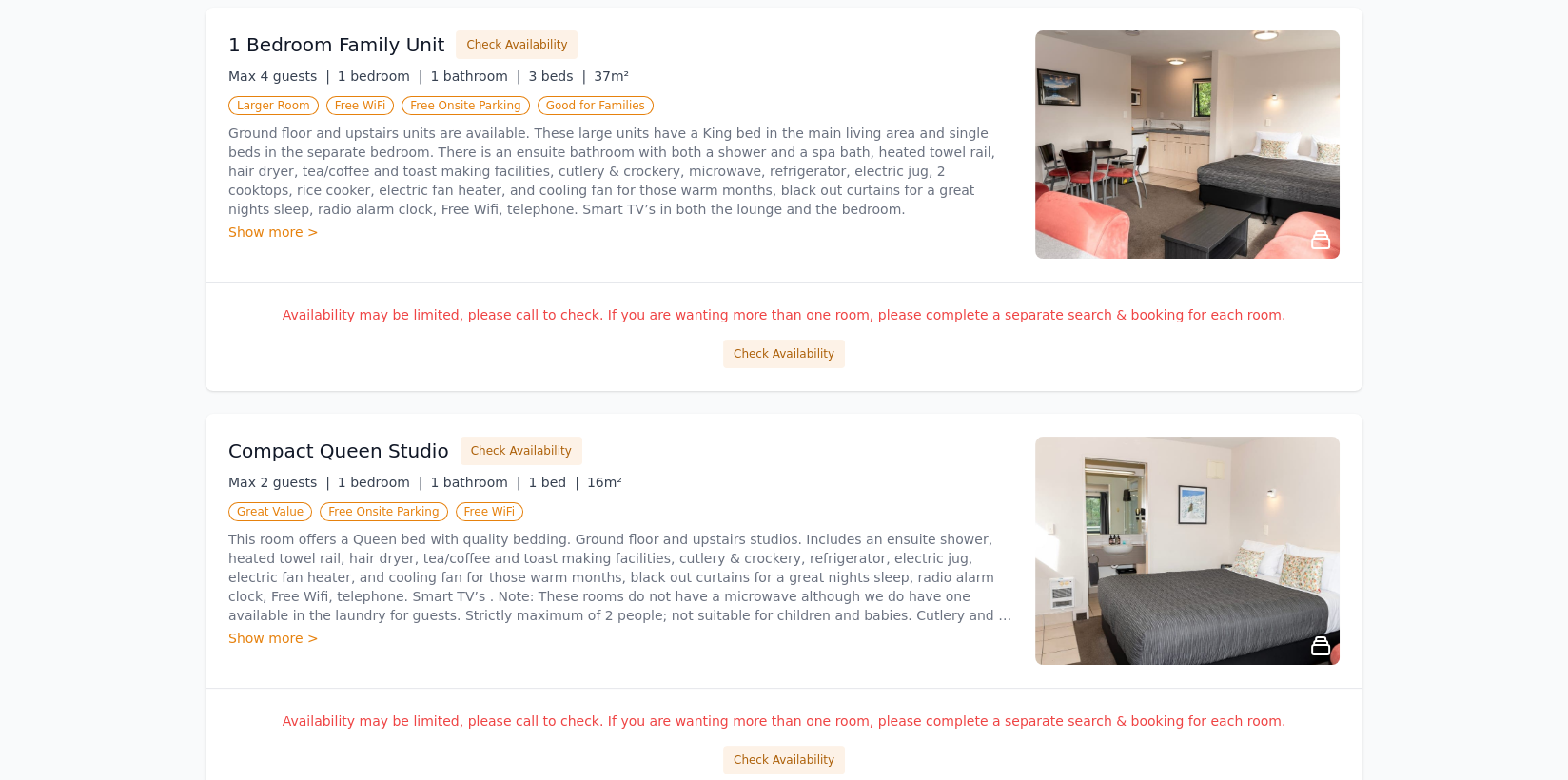
click at [269, 228] on div "Show more >" at bounding box center [620, 232] width 784 height 19
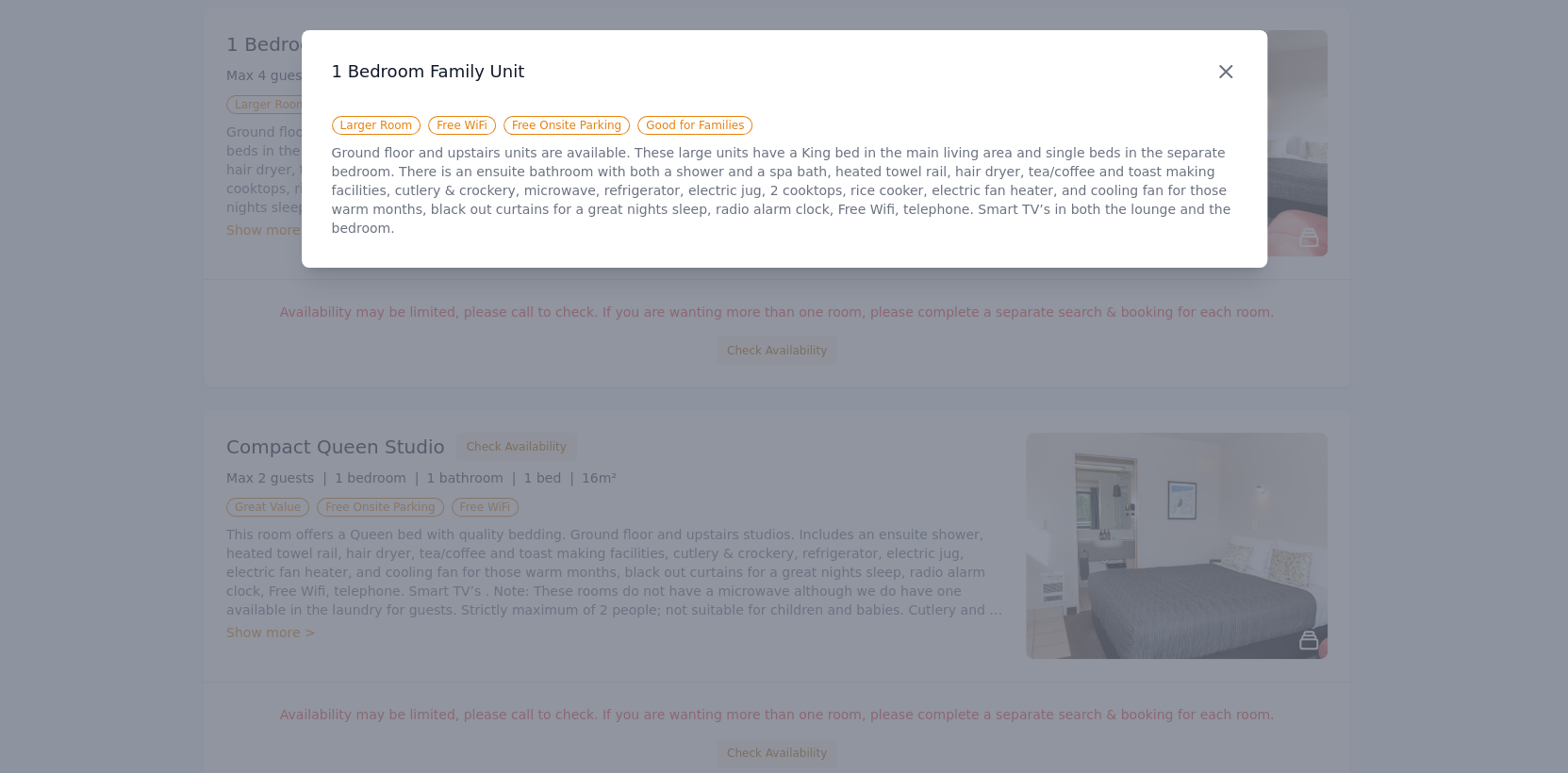
click at [1222, 69] on icon "button" at bounding box center [1226, 71] width 23 height 23
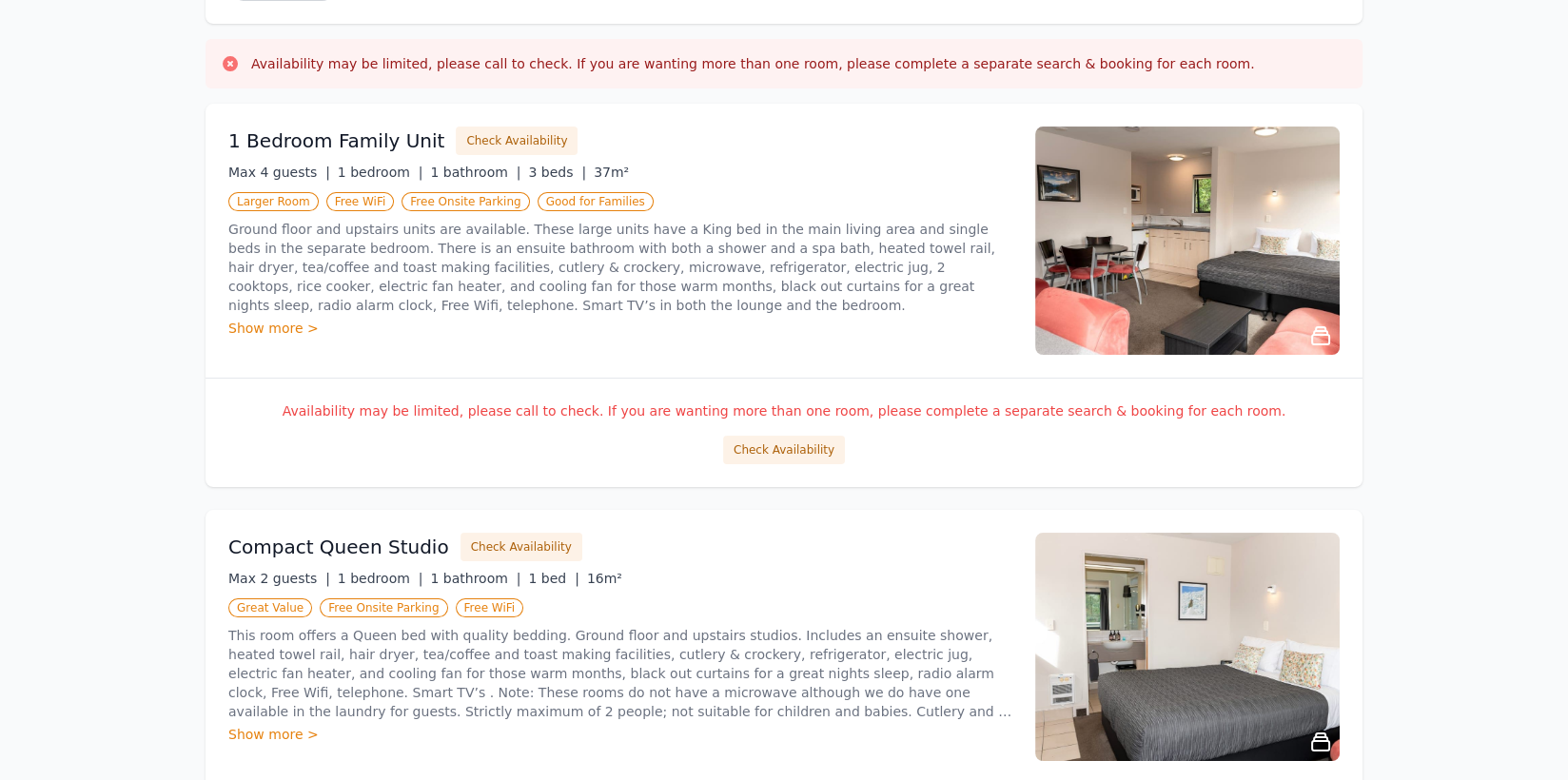
scroll to position [0, 0]
